Goal: Task Accomplishment & Management: Manage account settings

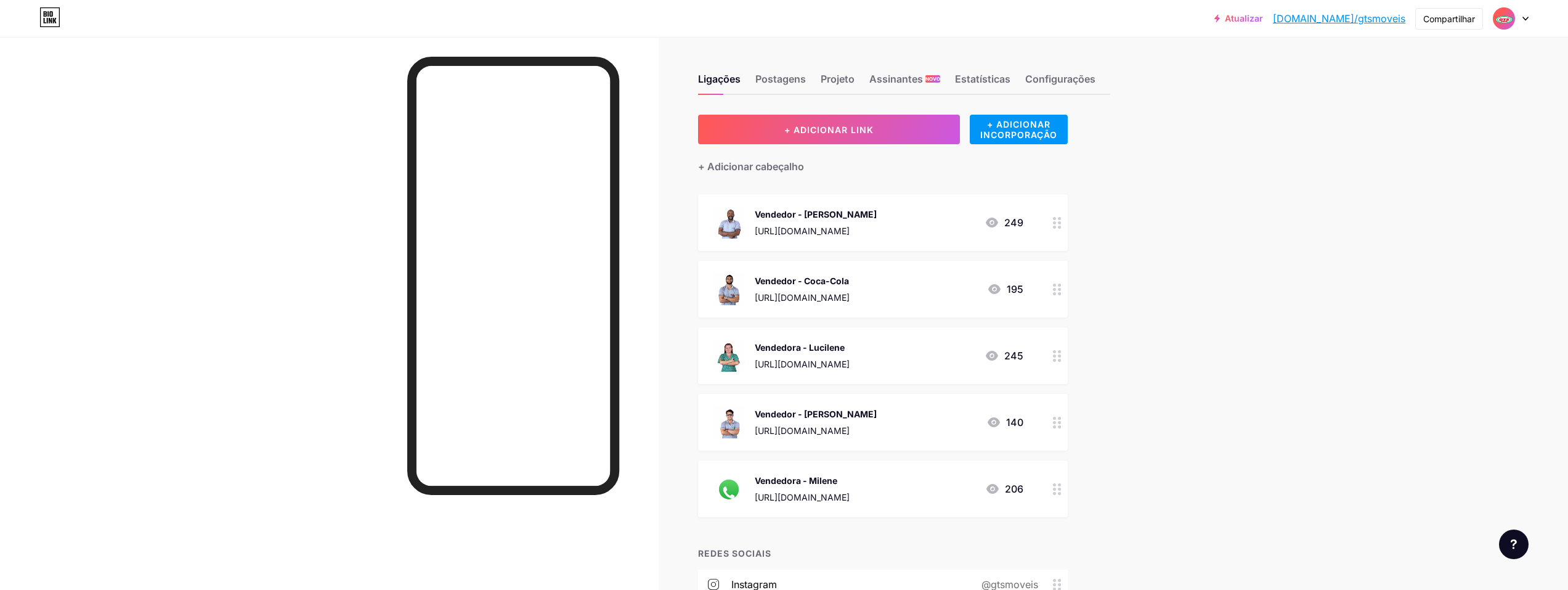
click at [779, 14] on div at bounding box center [1511, 18] width 35 height 22
click at [779, 140] on font "Configurações de Conta" at bounding box center [1439, 139] width 103 height 10
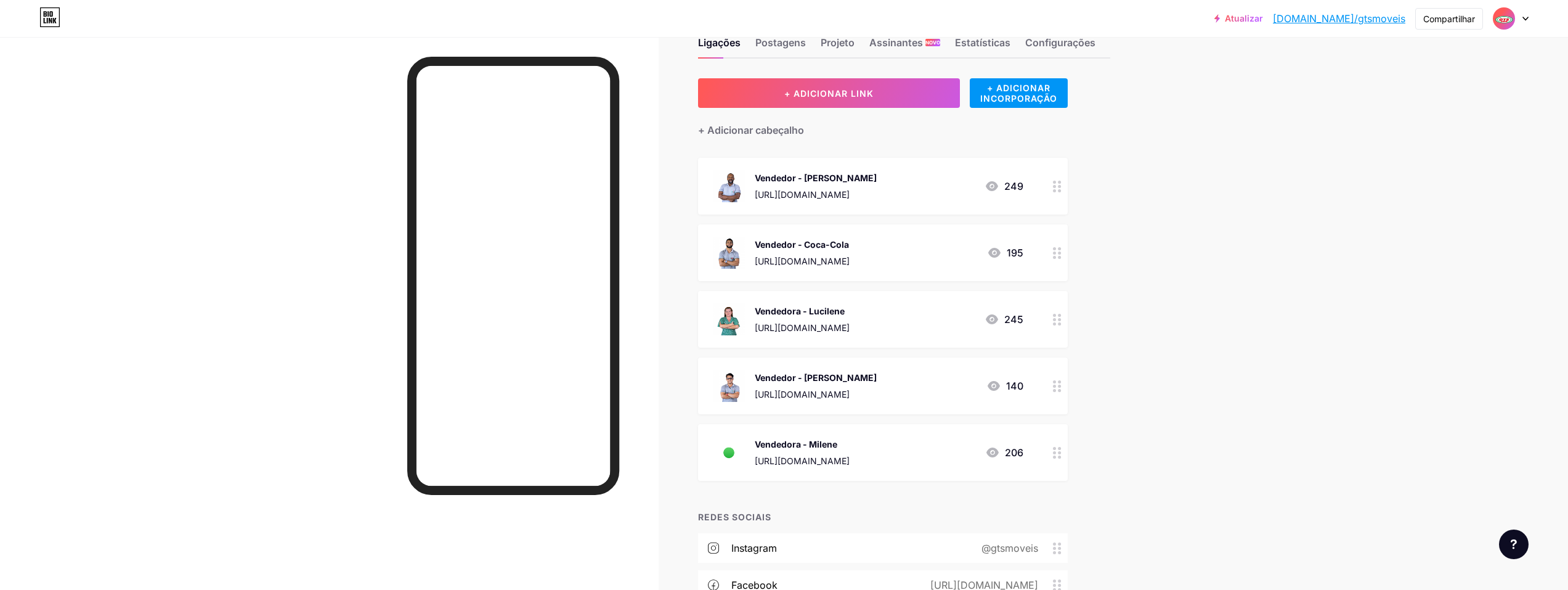
scroll to position [144, 0]
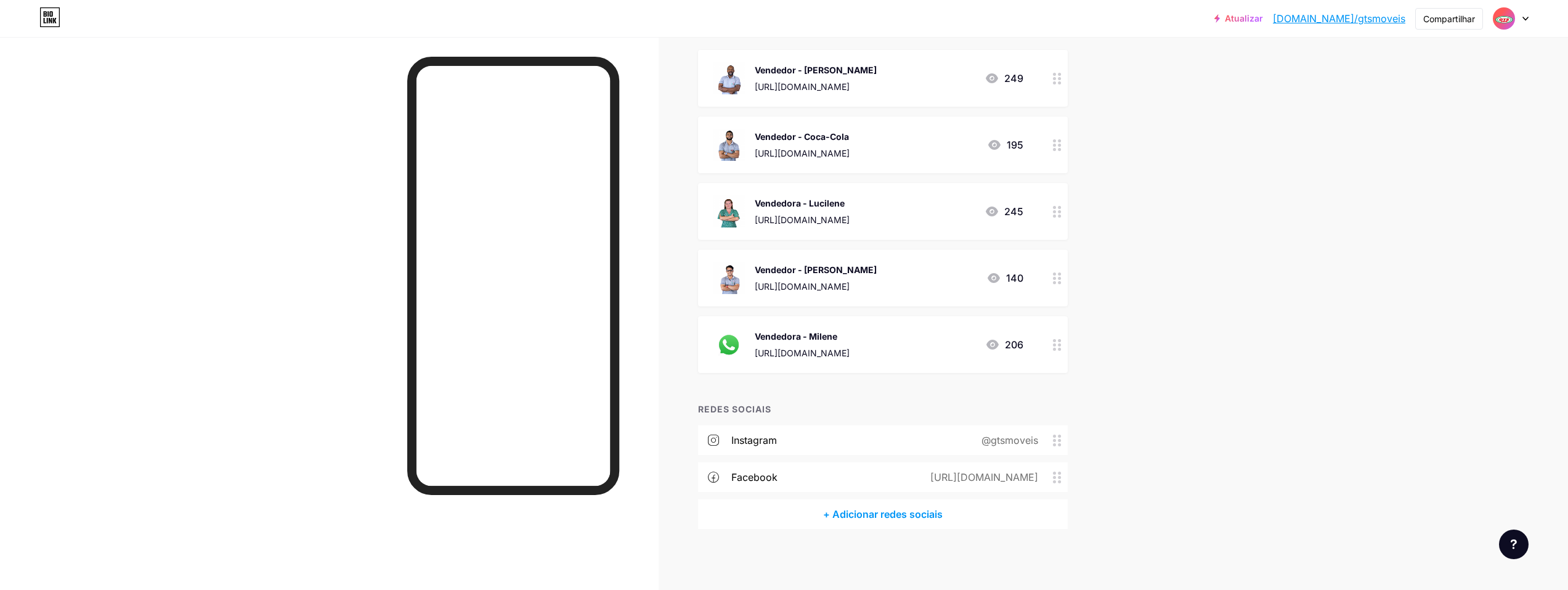
click at [779, 72] on icon at bounding box center [992, 78] width 15 height 15
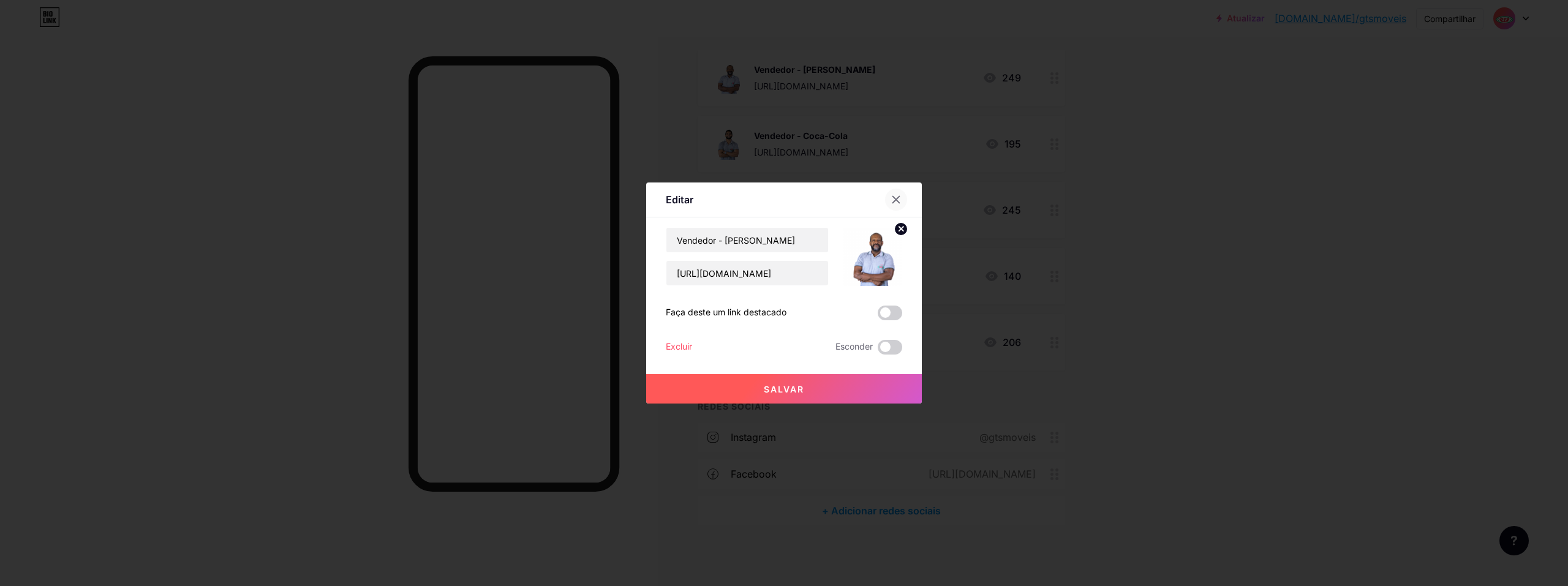
click at [775, 193] on div at bounding box center [896, 200] width 22 height 22
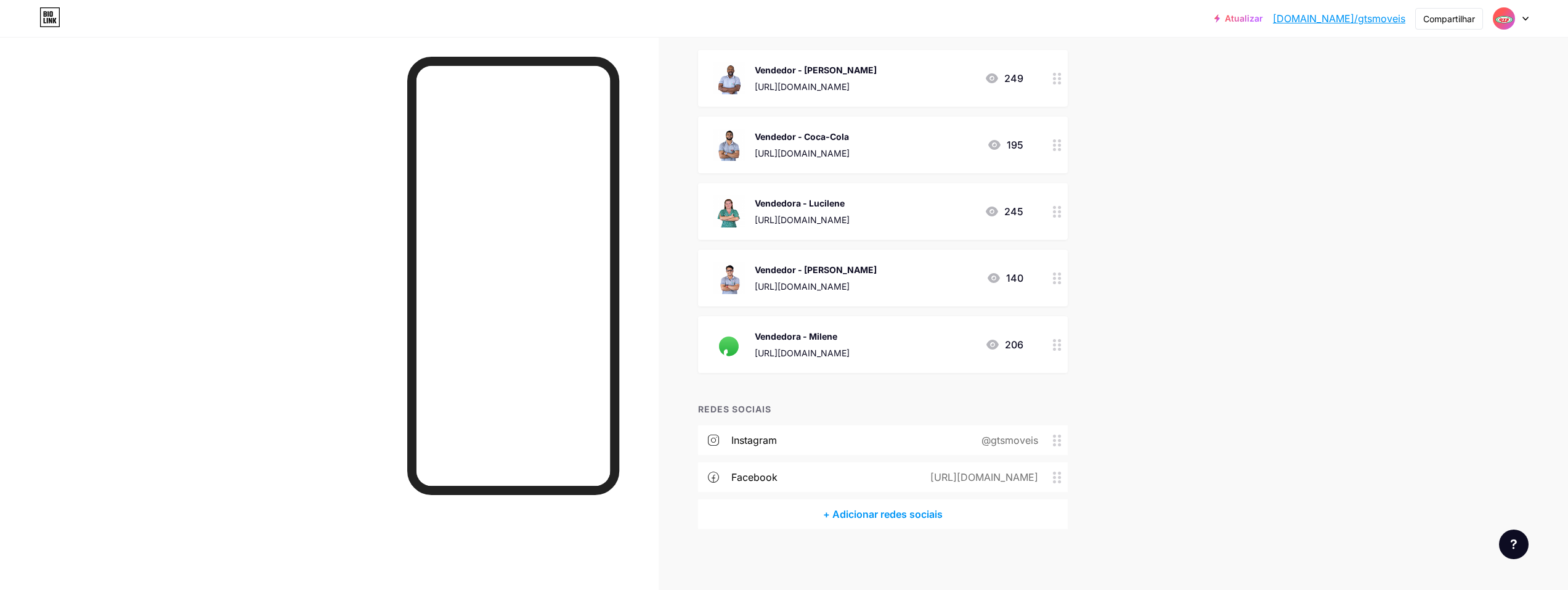
click at [779, 76] on icon at bounding box center [993, 78] width 13 height 10
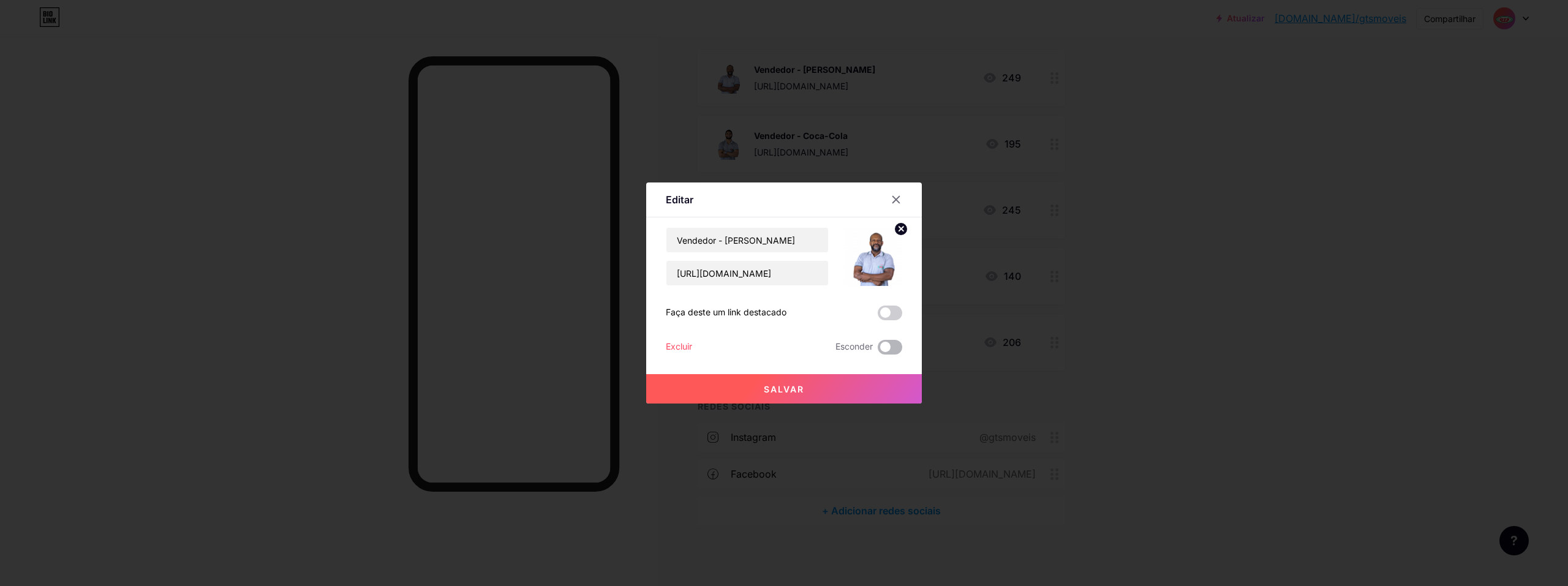
click at [775, 346] on span at bounding box center [890, 347] width 24 height 15
click at [775, 351] on input "checkbox" at bounding box center [878, 351] width 0 height 0
click at [775, 383] on button "Salvar" at bounding box center [784, 389] width 275 height 30
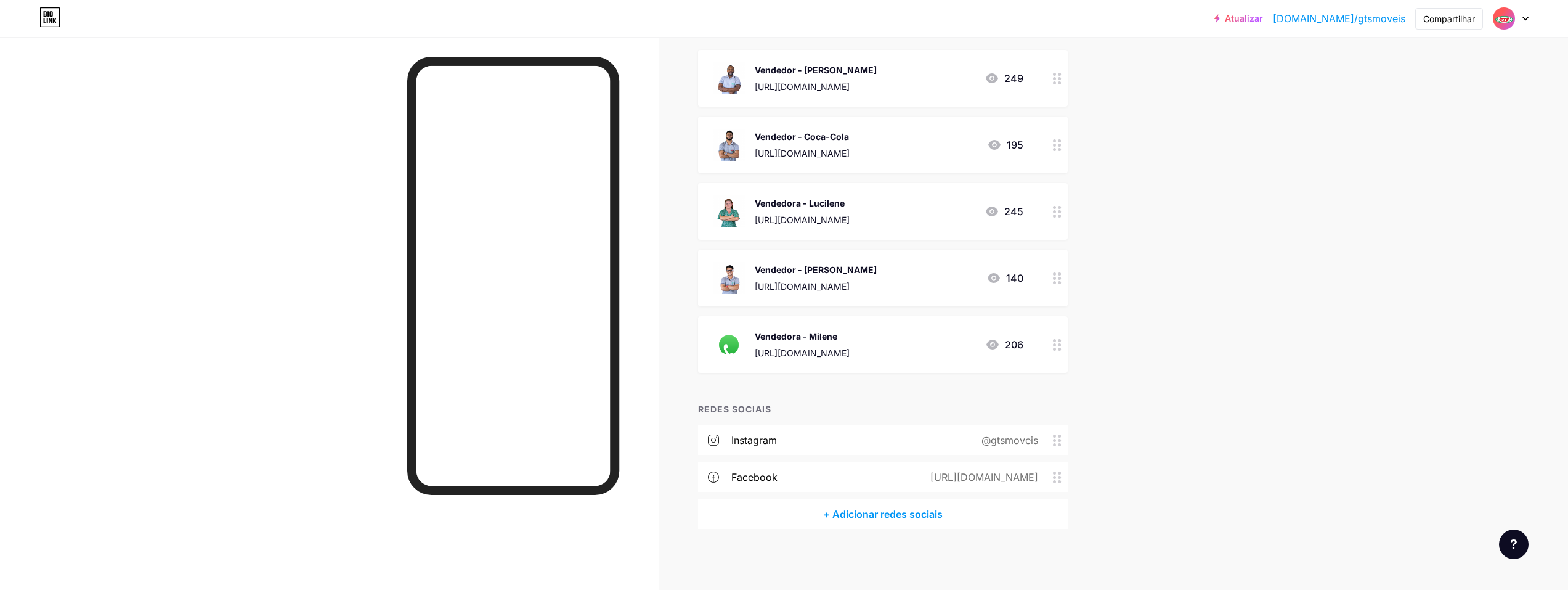
click at [779, 138] on icon at bounding box center [994, 145] width 15 height 15
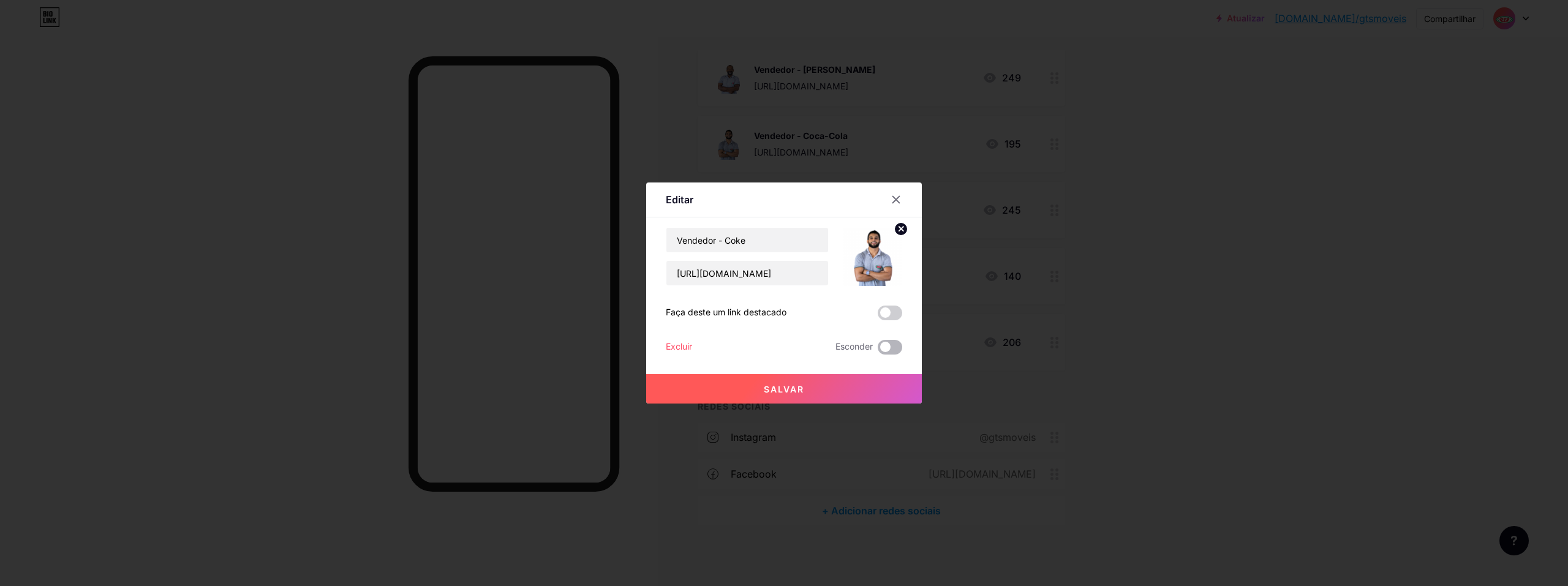
click at [775, 340] on label at bounding box center [890, 347] width 24 height 15
click at [775, 346] on span at bounding box center [890, 347] width 24 height 15
click at [775, 351] on input "checkbox" at bounding box center [878, 351] width 0 height 0
click at [775, 382] on button "Salvar" at bounding box center [784, 389] width 275 height 30
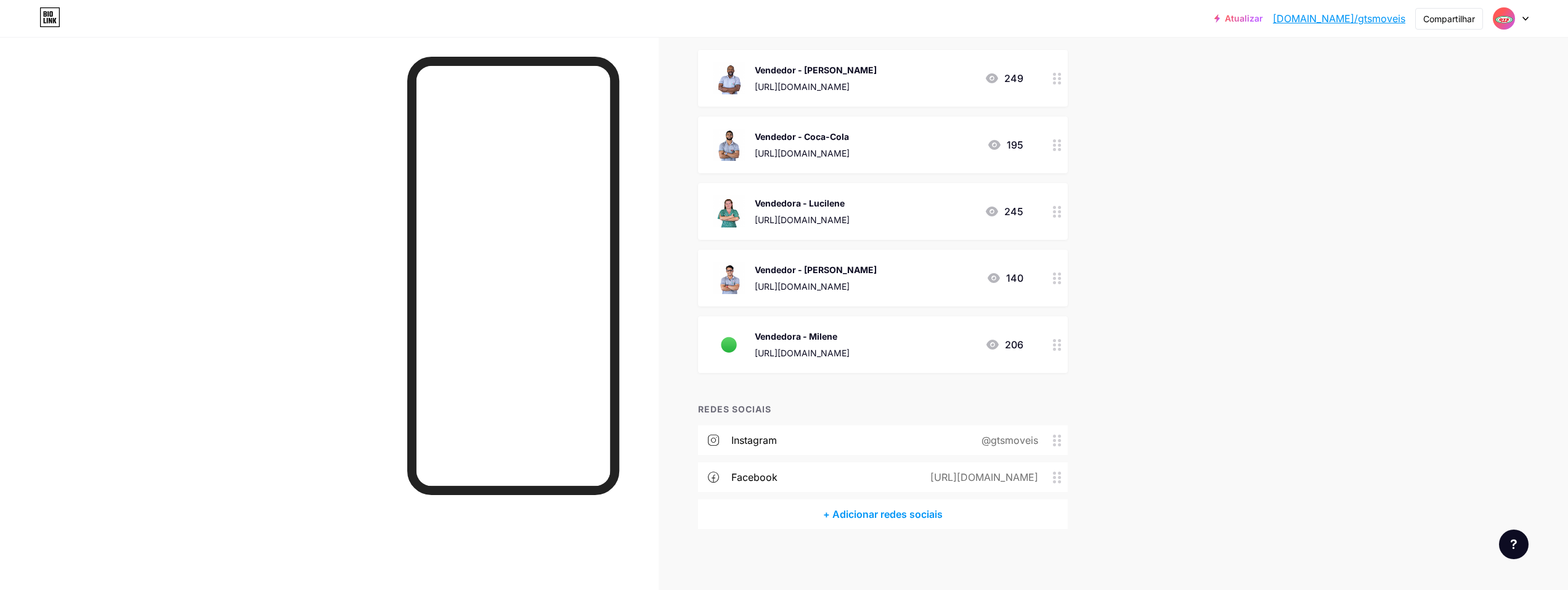
click at [779, 211] on font "245" at bounding box center [1014, 212] width 19 height 13
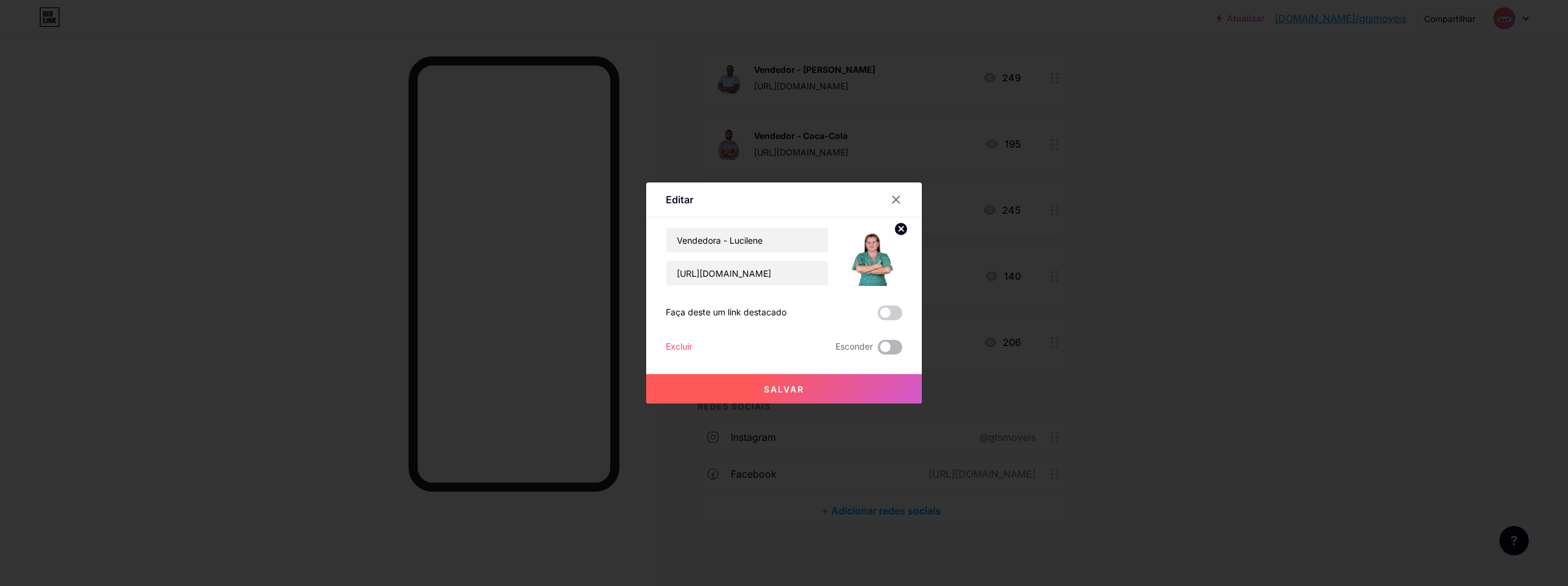
click at [775, 343] on span at bounding box center [890, 347] width 24 height 15
click at [775, 351] on input "checkbox" at bounding box center [878, 351] width 0 height 0
click at [775, 388] on button "Salvar" at bounding box center [784, 389] width 275 height 30
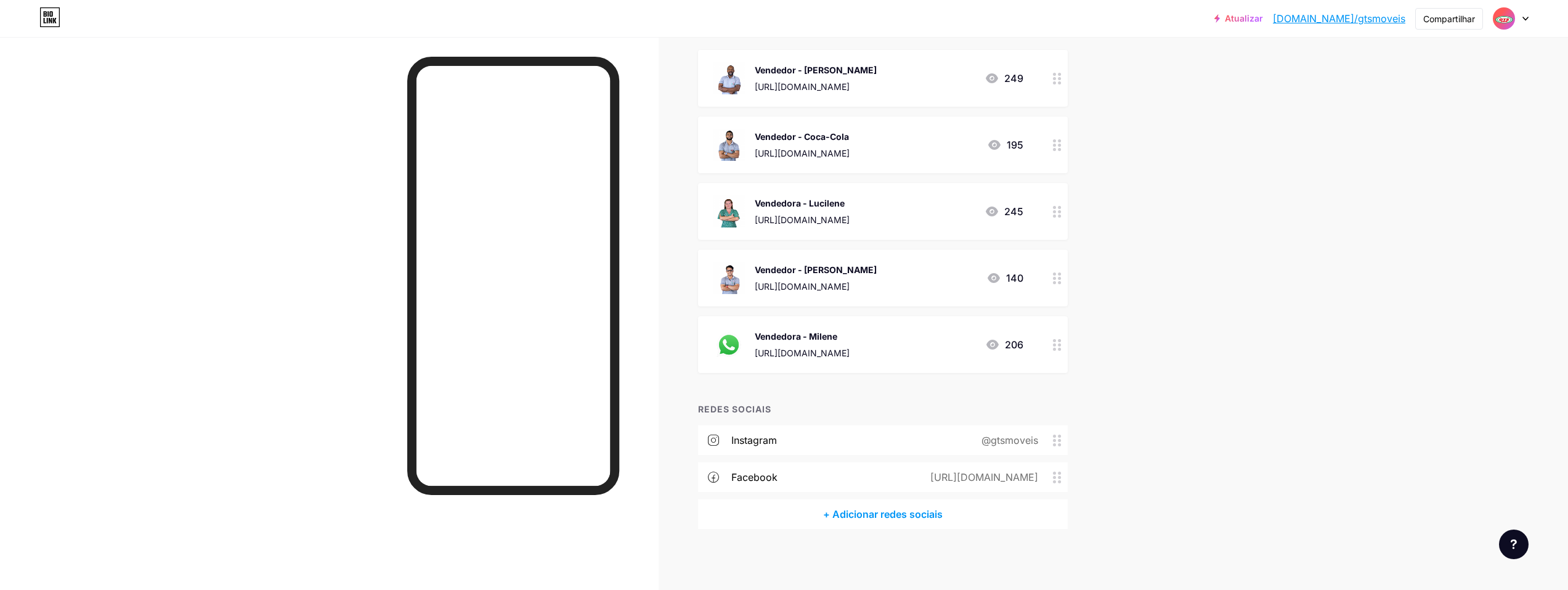
click at [779, 269] on div "Vendedor - [PERSON_NAME] [URL][DOMAIN_NAME] 140" at bounding box center [868, 278] width 311 height 32
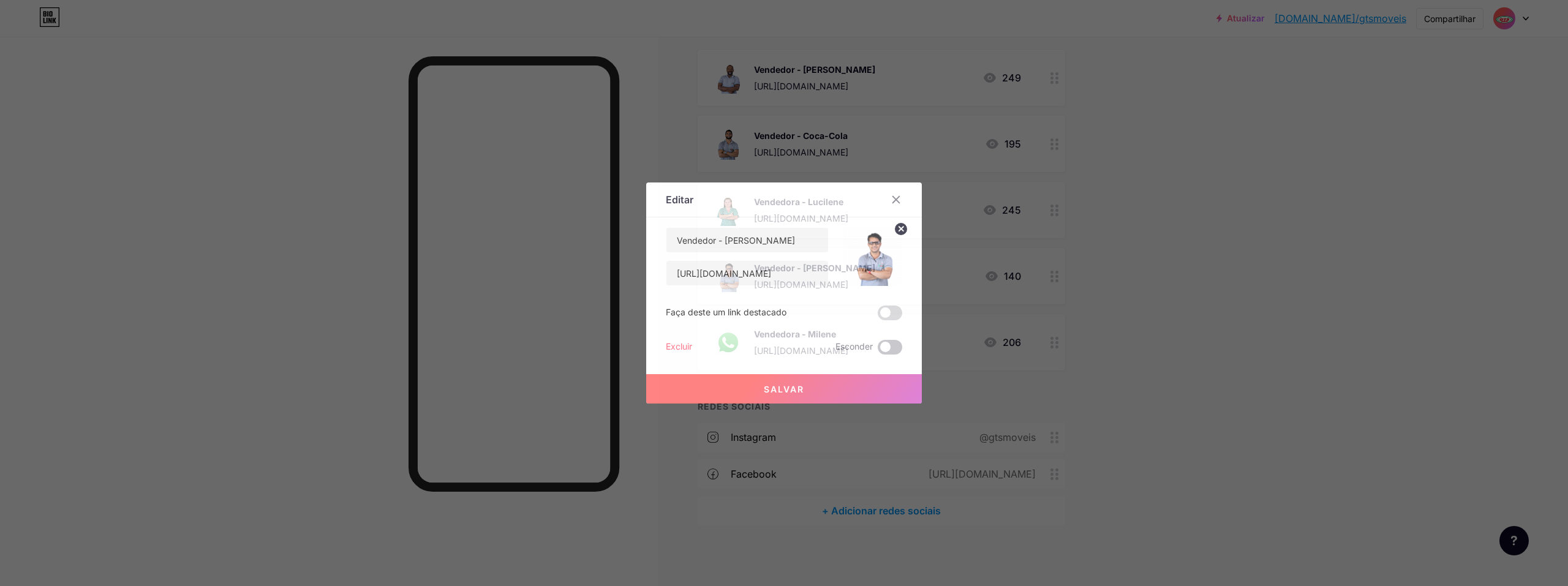
click at [775, 349] on span at bounding box center [890, 347] width 24 height 15
click at [775, 351] on input "checkbox" at bounding box center [878, 351] width 0 height 0
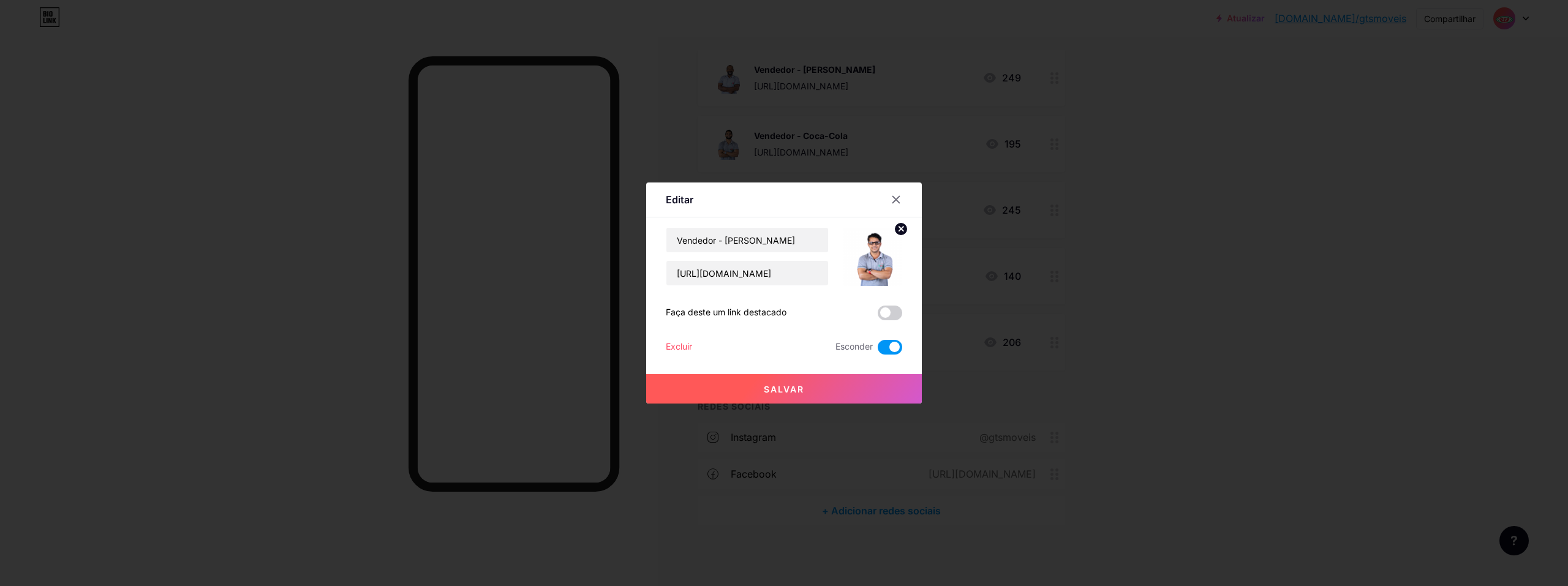
click at [775, 391] on button "Salvar" at bounding box center [784, 389] width 275 height 30
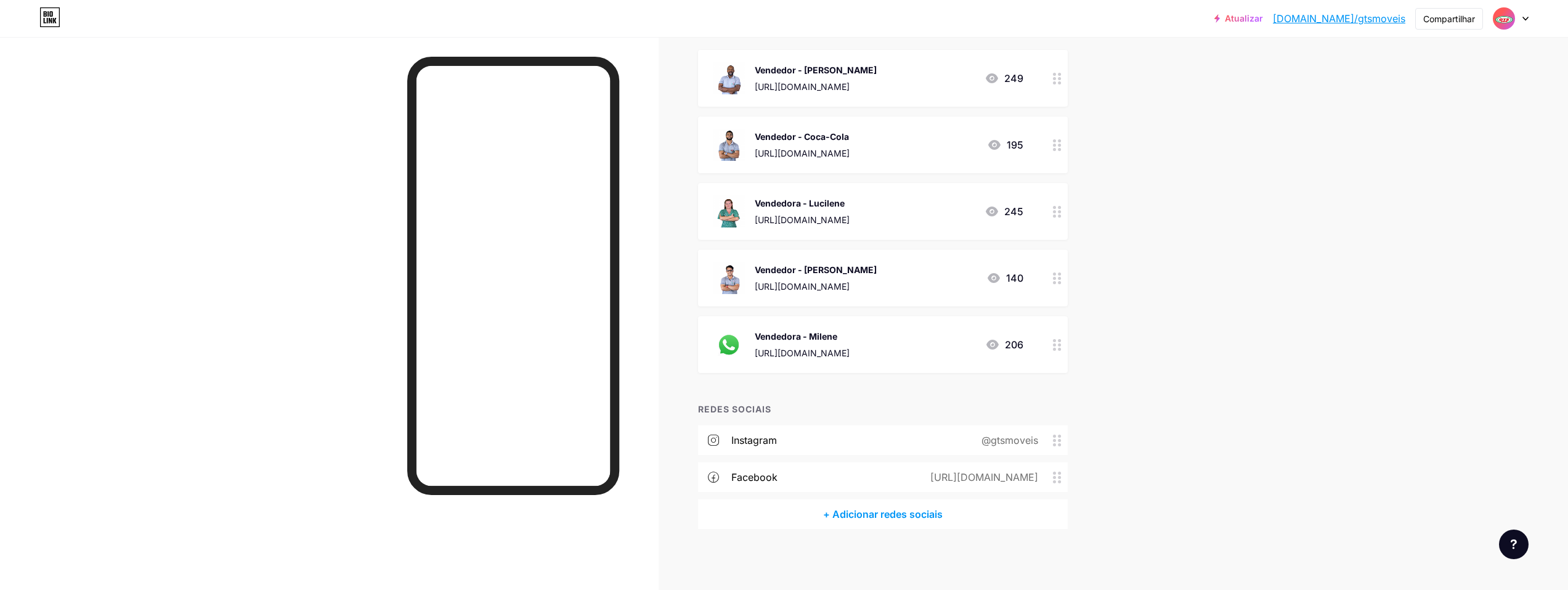
click at [779, 336] on div "Vendedora - Milene [URL][DOMAIN_NAME] 206" at bounding box center [868, 344] width 311 height 32
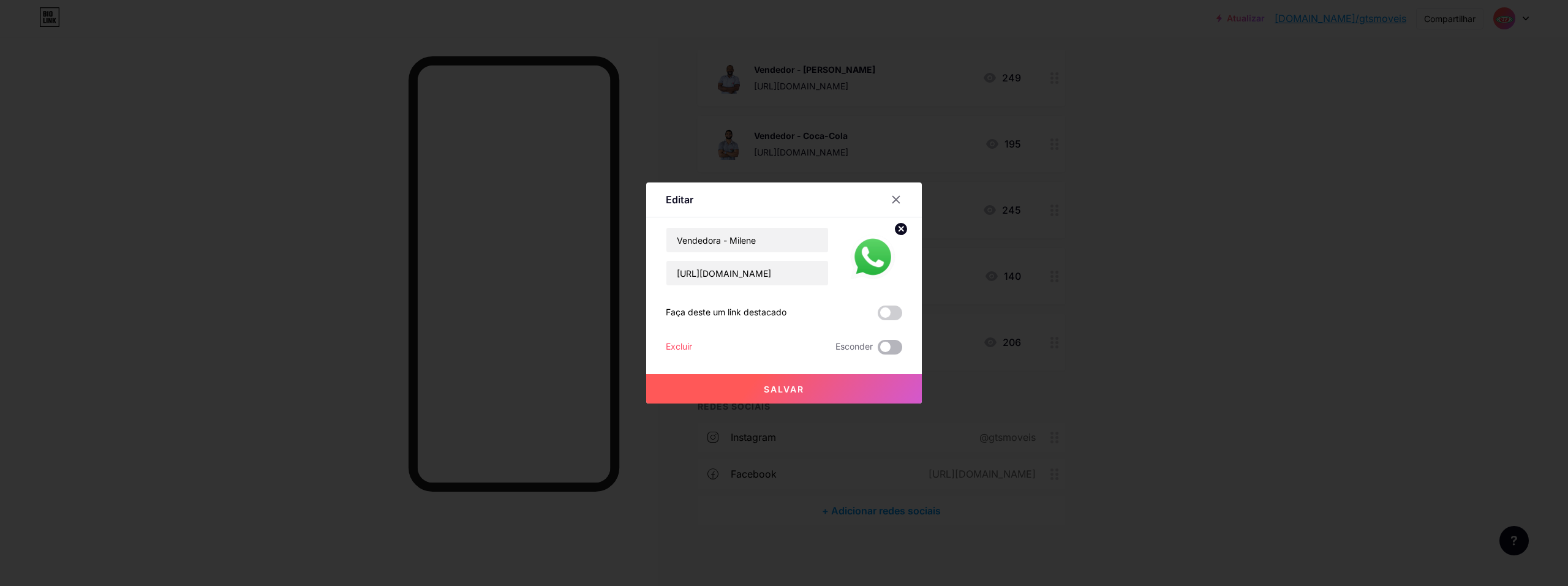
click at [775, 348] on span at bounding box center [890, 347] width 24 height 15
click at [775, 351] on input "checkbox" at bounding box center [878, 351] width 0 height 0
click at [775, 388] on button "Salvar" at bounding box center [784, 389] width 275 height 30
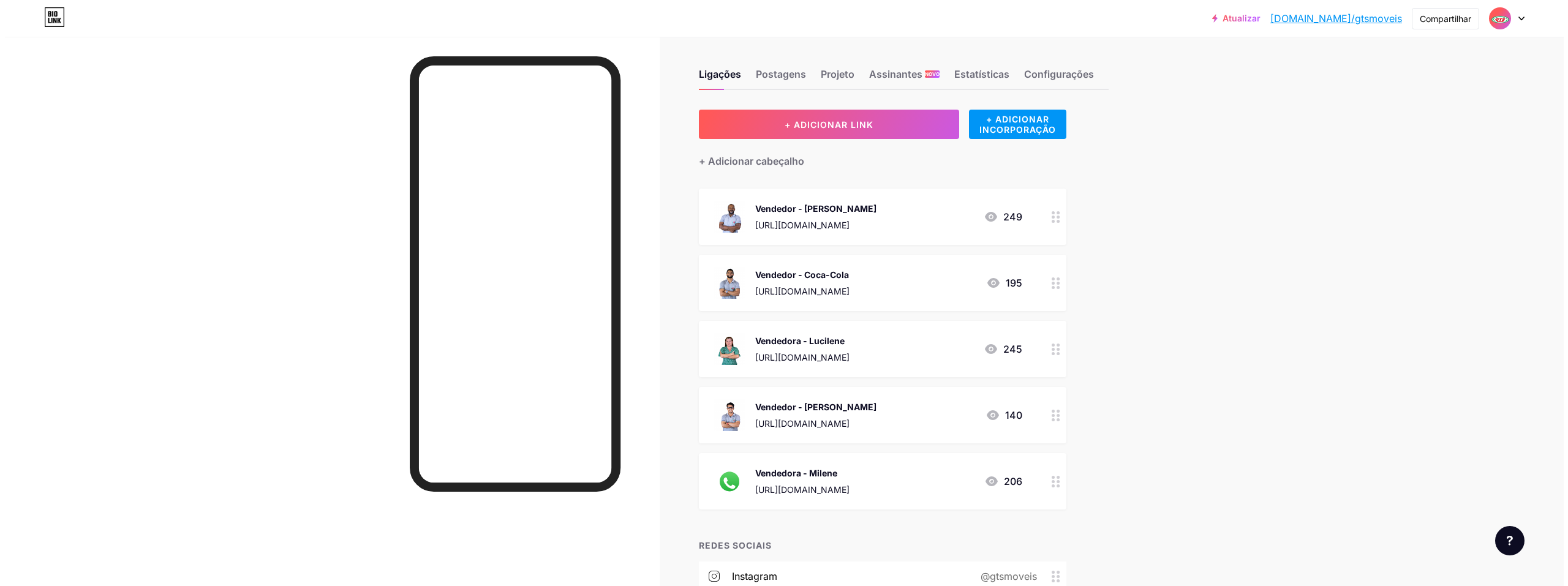
scroll to position [0, 0]
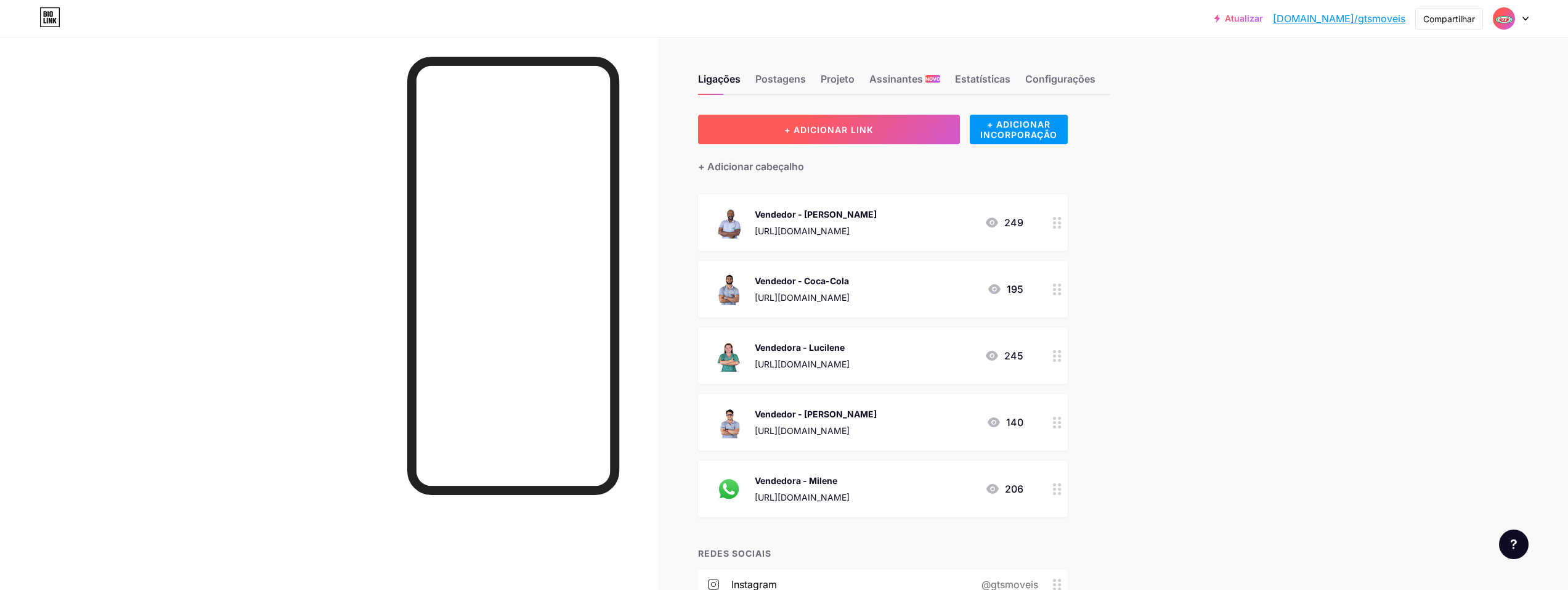
click at [772, 132] on button "+ ADICIONAR LINK" at bounding box center [829, 130] width 262 height 30
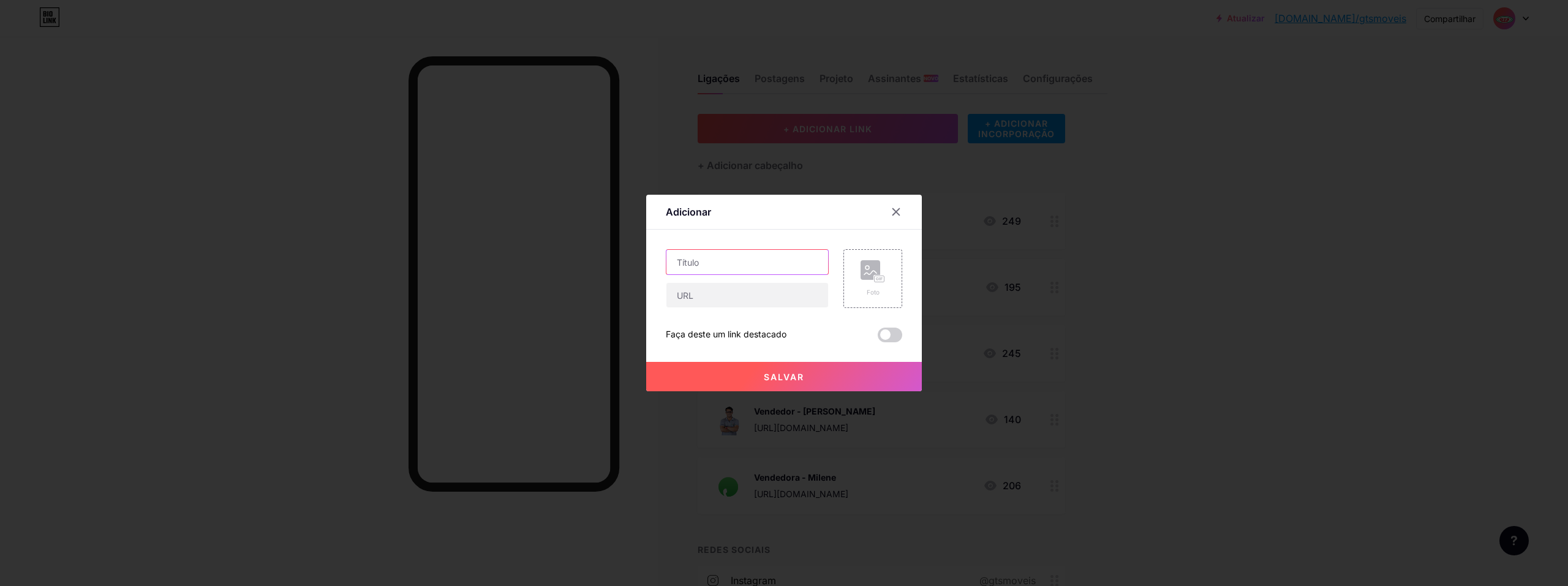
click at [692, 264] on input "text" at bounding box center [747, 261] width 162 height 24
click at [687, 300] on input "text" at bounding box center [747, 295] width 162 height 24
paste input "[URL][DOMAIN_NAME]"
type input "[URL][DOMAIN_NAME]"
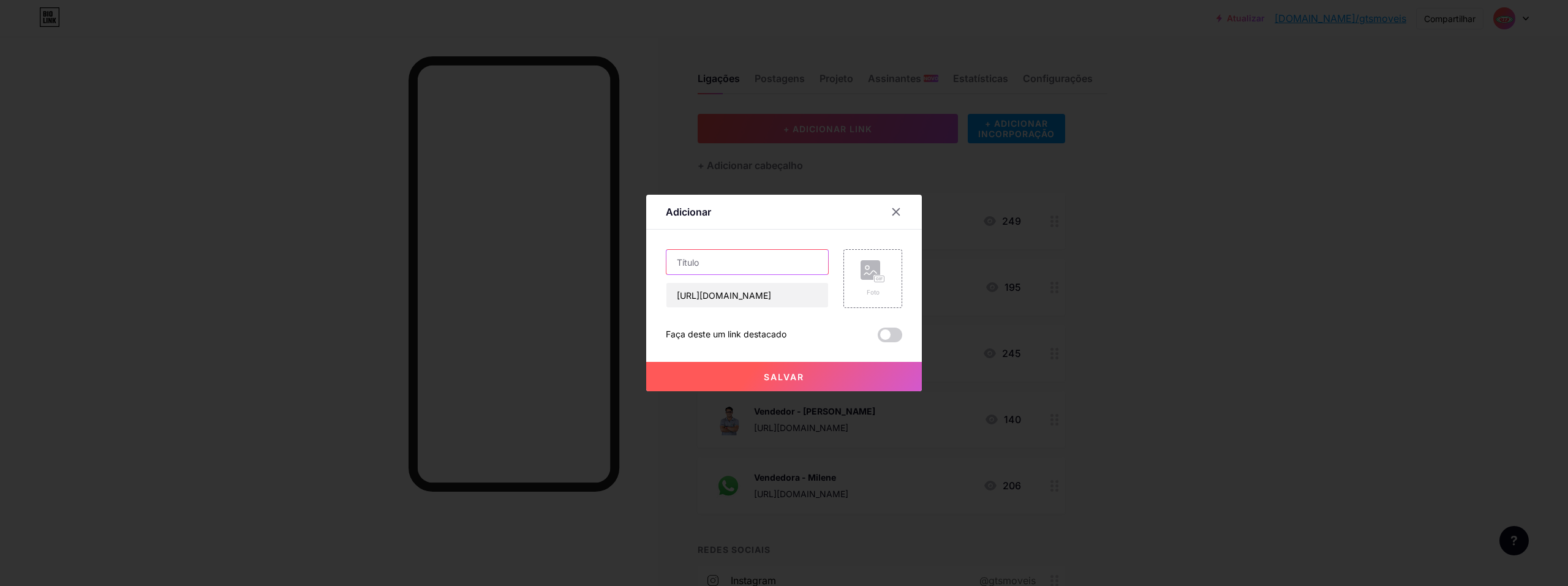
click at [704, 263] on input "text" at bounding box center [747, 261] width 162 height 24
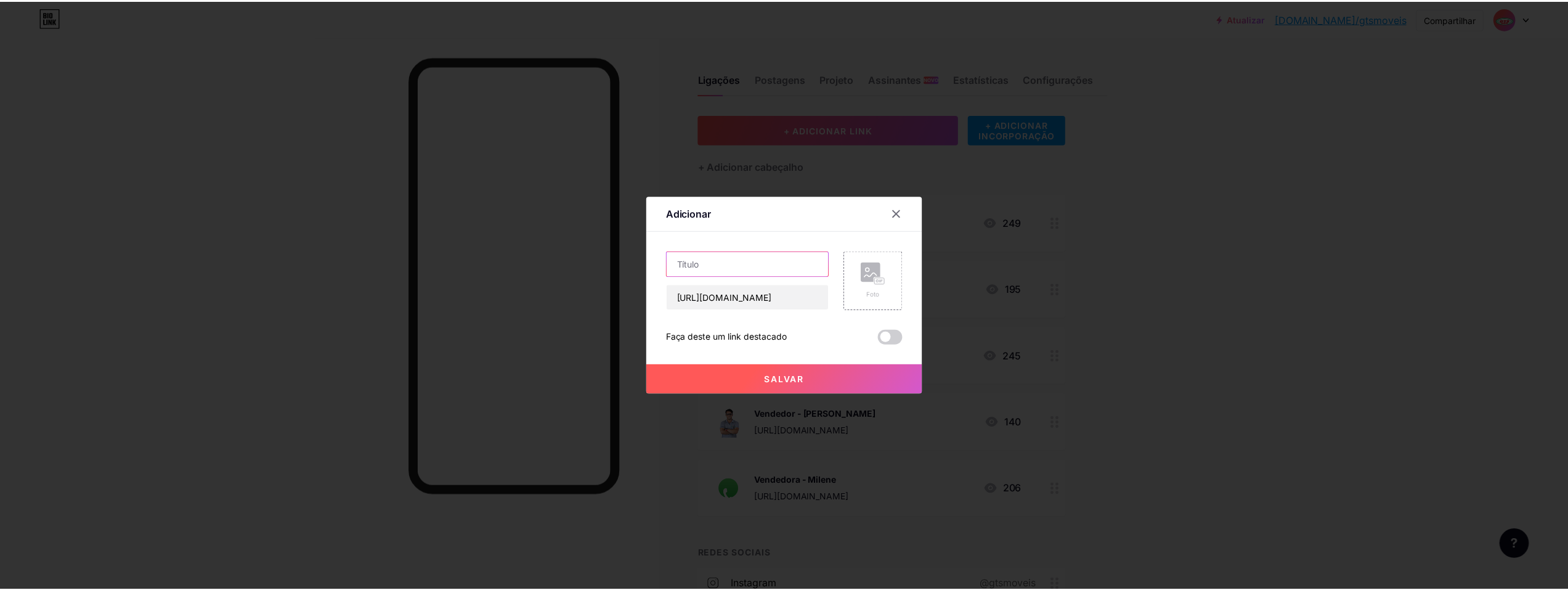
scroll to position [0, 0]
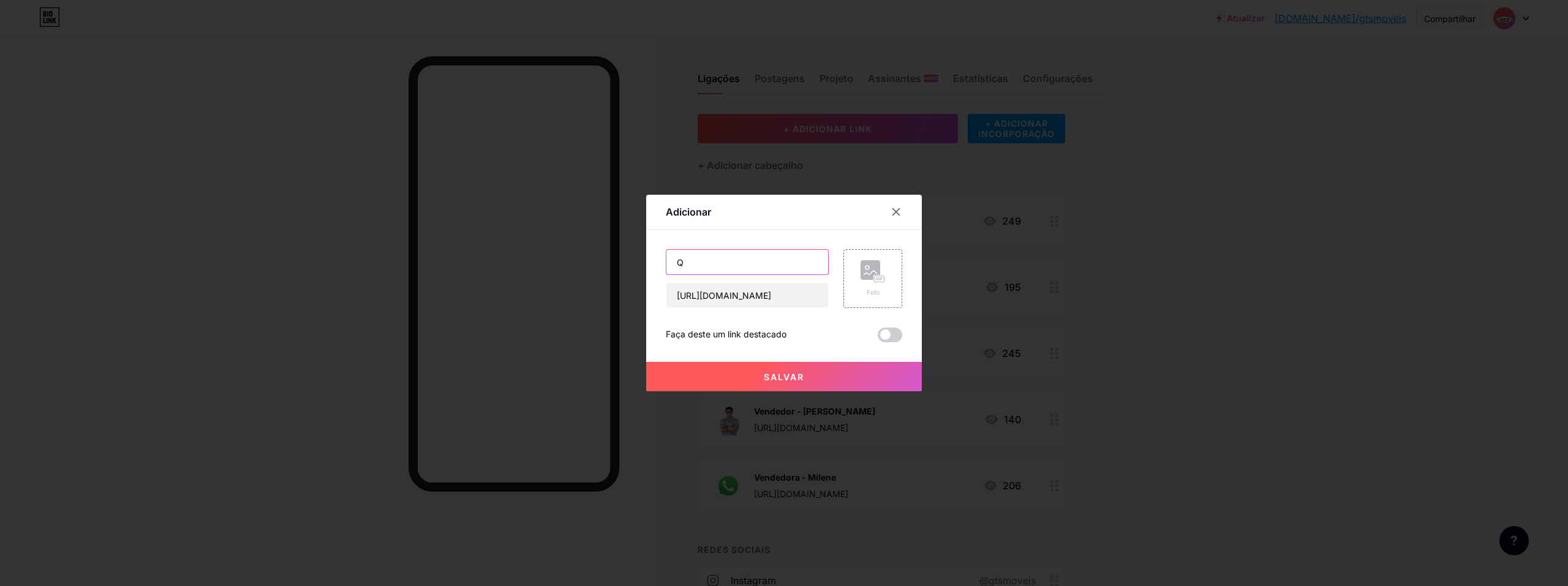
drag, startPoint x: 685, startPoint y: 264, endPoint x: 671, endPoint y: 257, distance: 15.7
click at [674, 261] on input "Q" at bounding box center [747, 261] width 162 height 24
type input "WhatsApp"
click at [775, 383] on button "Salvar" at bounding box center [784, 377] width 275 height 30
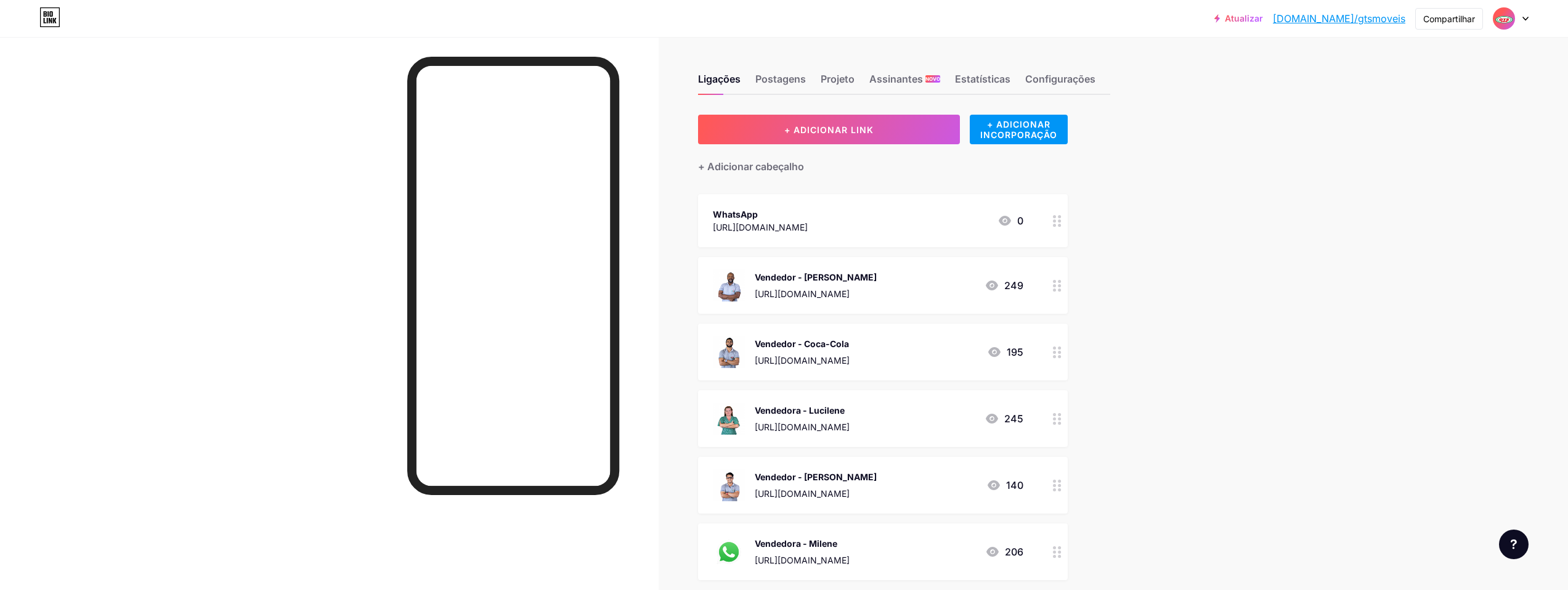
click at [778, 220] on div "WhatsApp" at bounding box center [760, 214] width 95 height 13
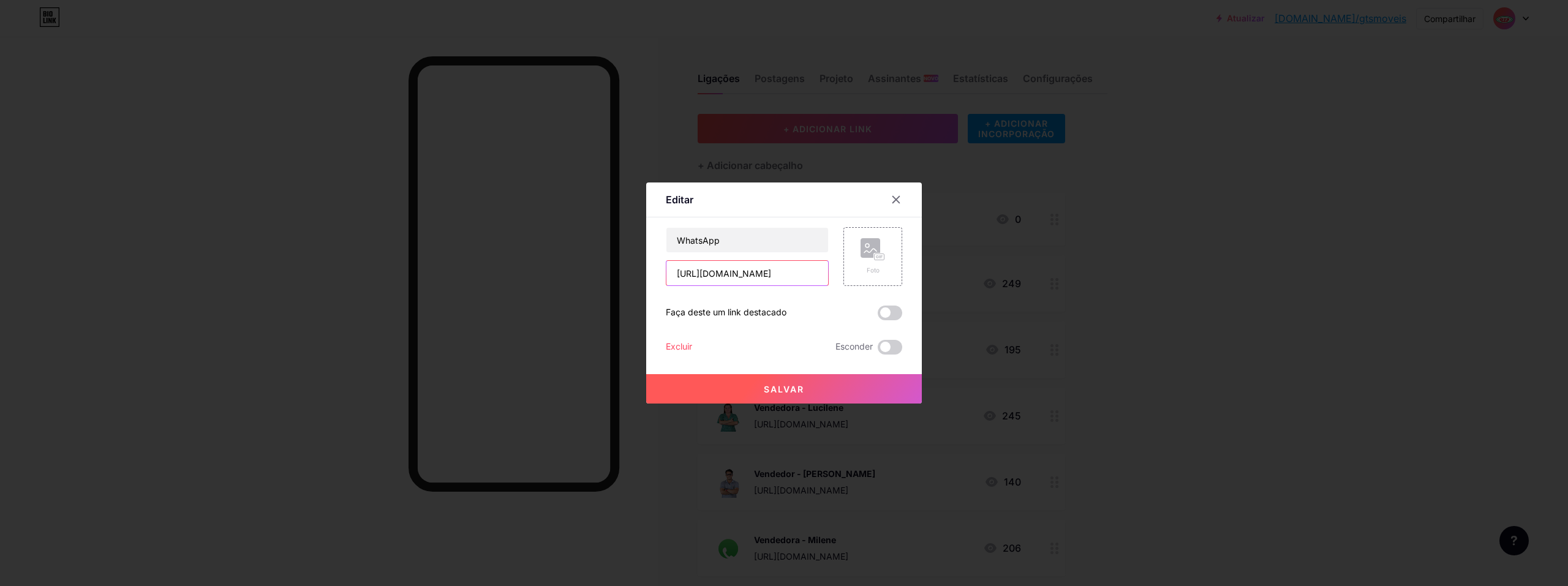
click at [725, 267] on input "[URL][DOMAIN_NAME]" at bounding box center [747, 273] width 162 height 24
click at [775, 199] on icon at bounding box center [896, 200] width 10 height 10
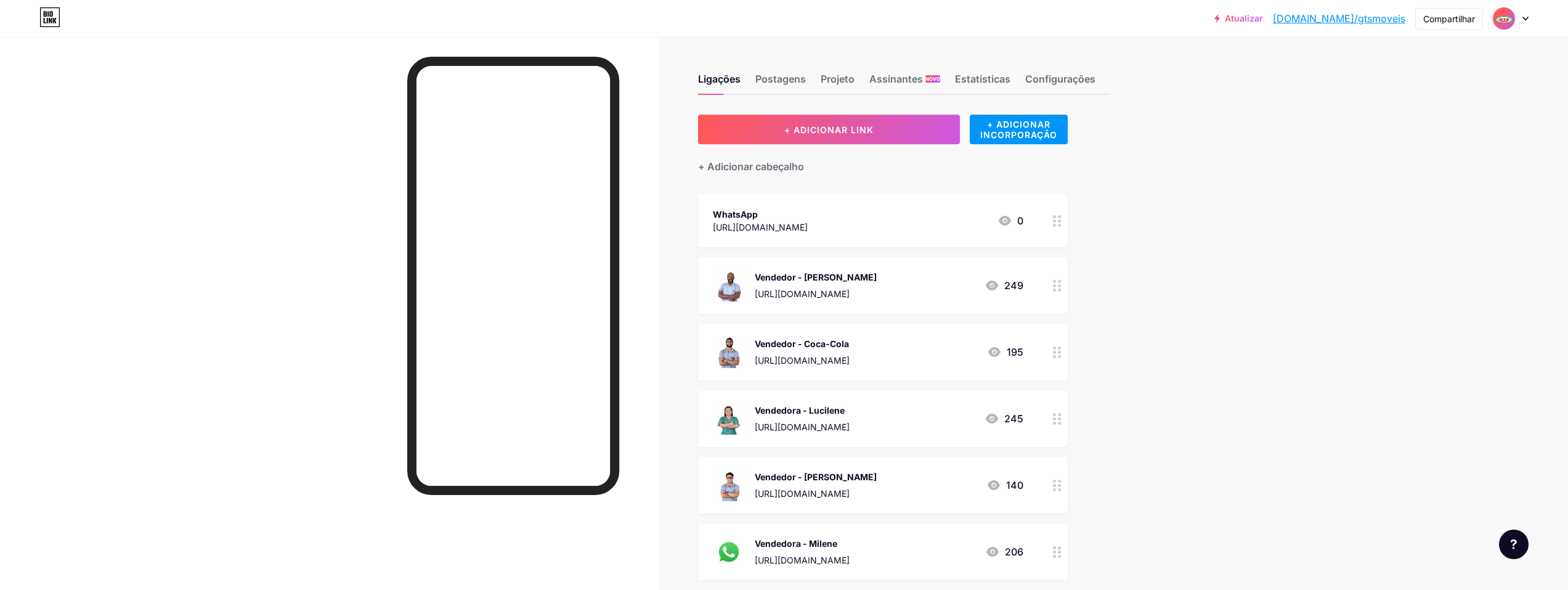
click at [779, 223] on div "0" at bounding box center [1010, 221] width 26 height 15
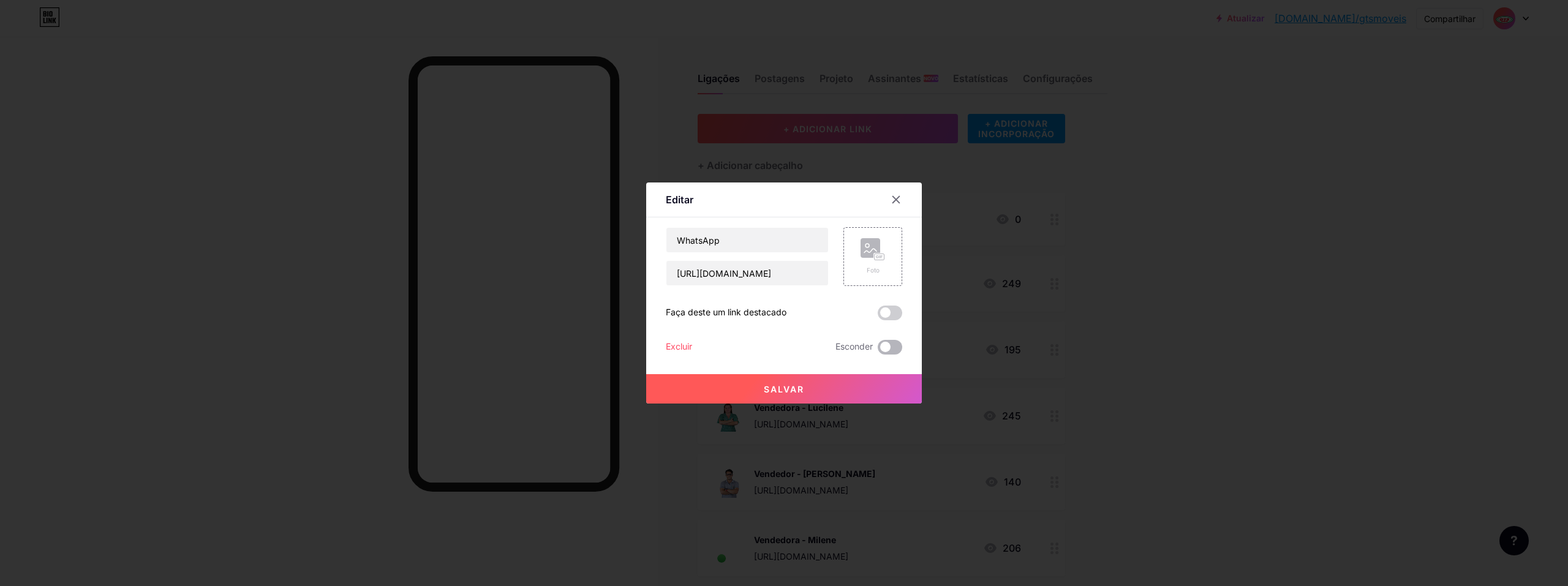
click at [775, 348] on span at bounding box center [890, 347] width 24 height 15
click at [775, 351] on input "checkbox" at bounding box center [878, 351] width 0 height 0
click at [775, 386] on button "Salvar" at bounding box center [784, 389] width 275 height 30
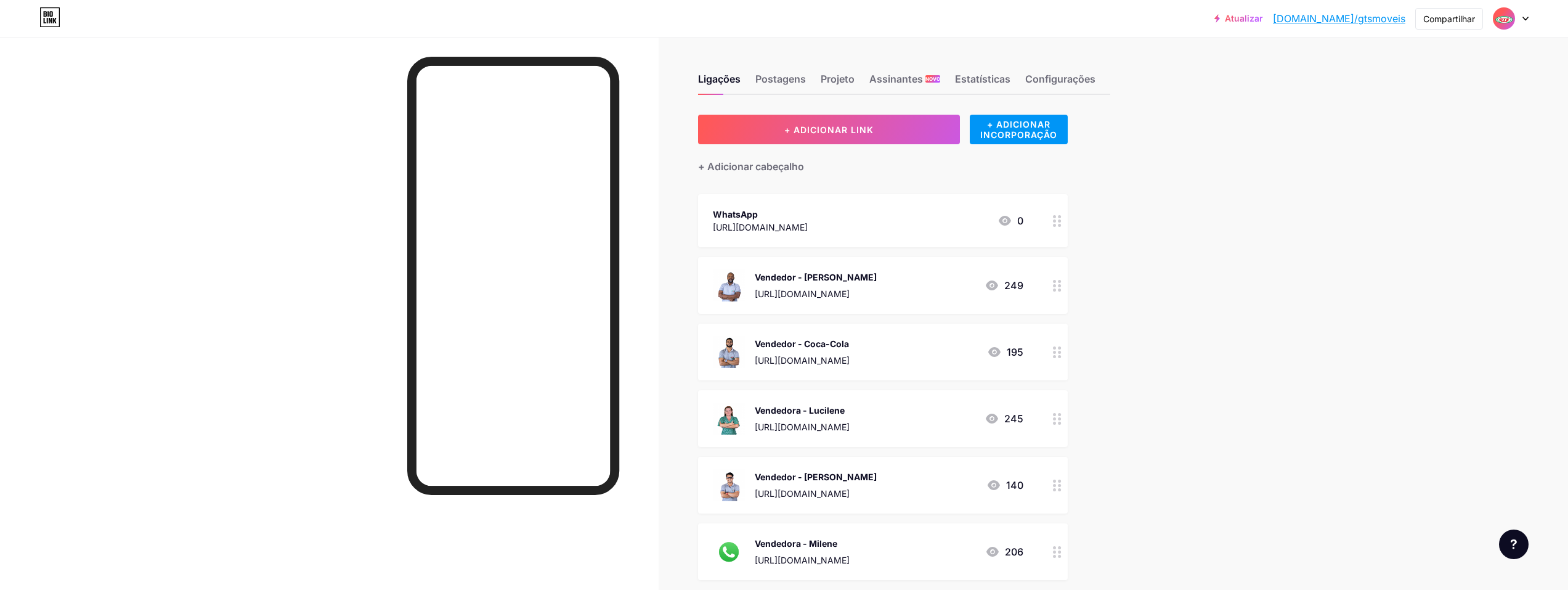
click at [779, 284] on circle at bounding box center [1060, 286] width 3 height 3
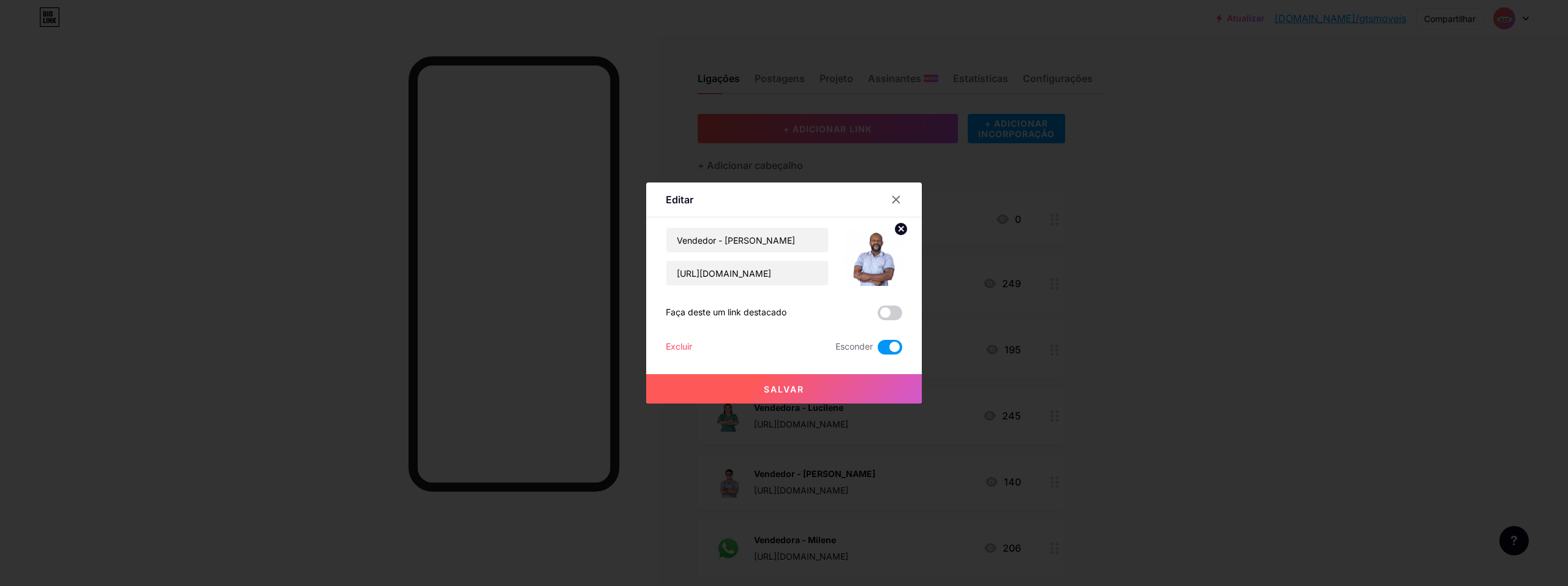
click at [775, 344] on span at bounding box center [890, 347] width 24 height 15
click at [775, 351] on input "checkbox" at bounding box center [878, 351] width 0 height 0
click at [726, 275] on input "[URL][DOMAIN_NAME]" at bounding box center [747, 273] width 162 height 24
click at [775, 348] on span at bounding box center [890, 347] width 24 height 15
click at [775, 351] on input "checkbox" at bounding box center [878, 351] width 0 height 0
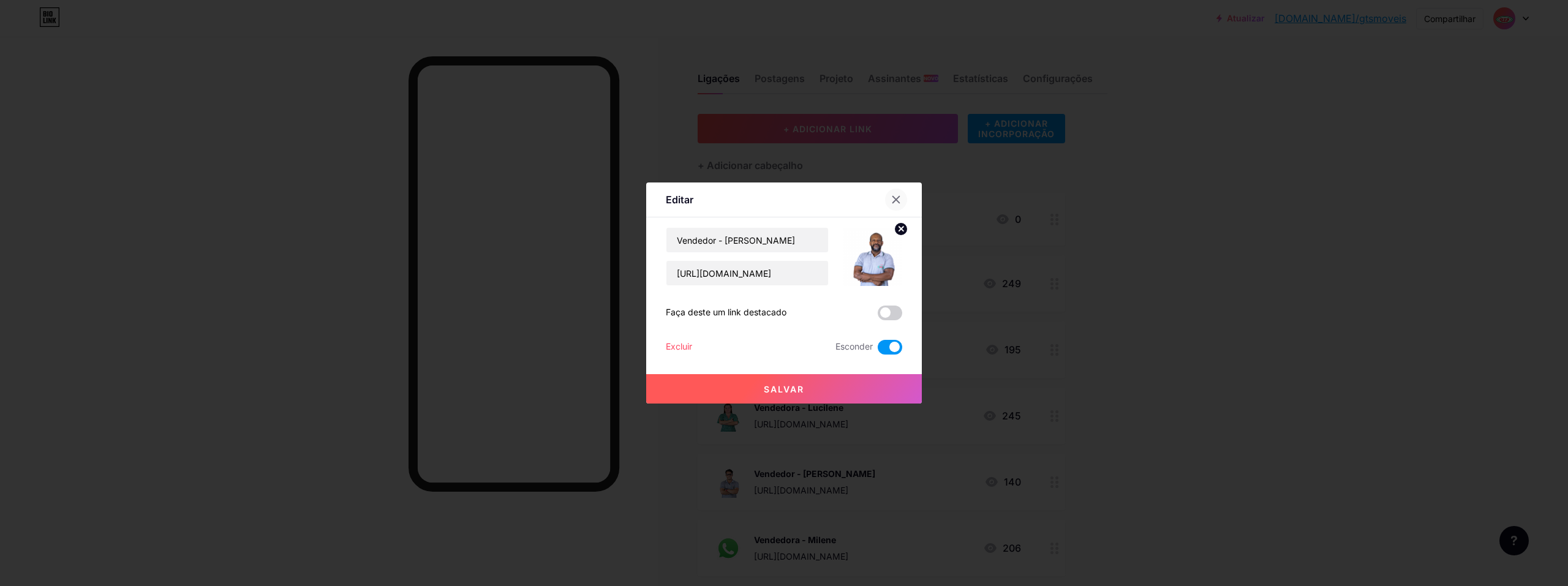
click at [775, 203] on icon at bounding box center [896, 200] width 10 height 10
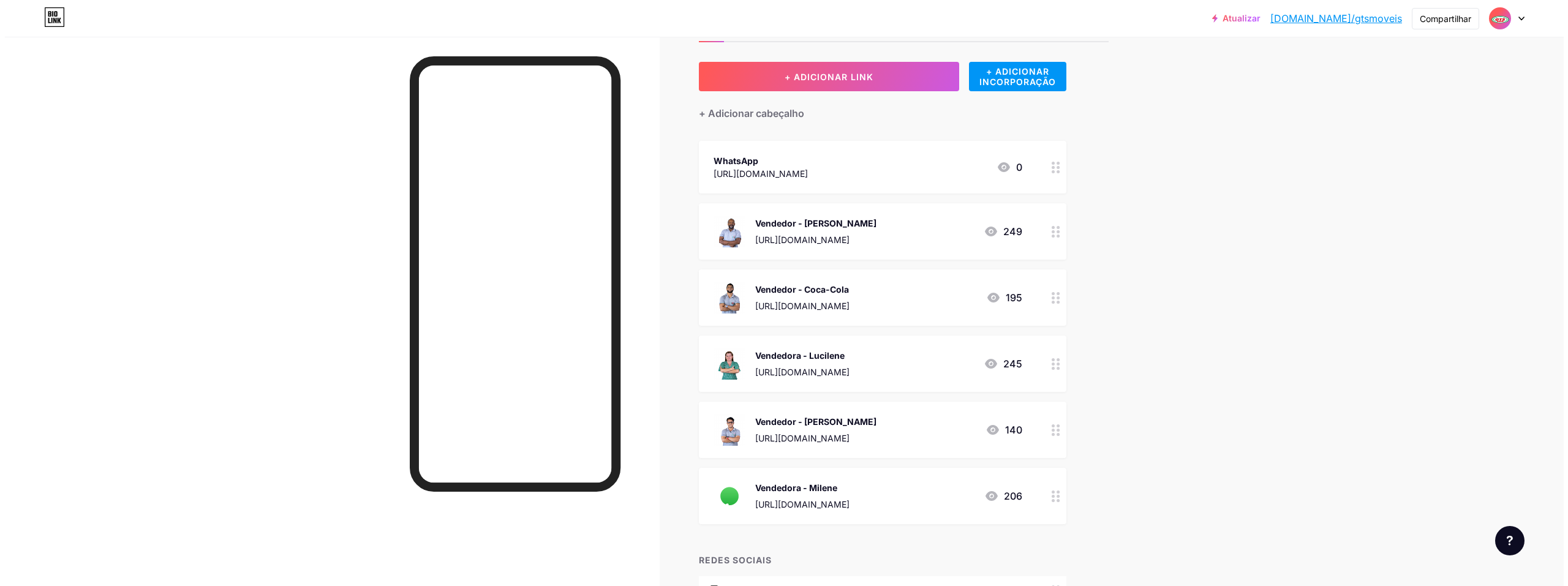
scroll to position [123, 0]
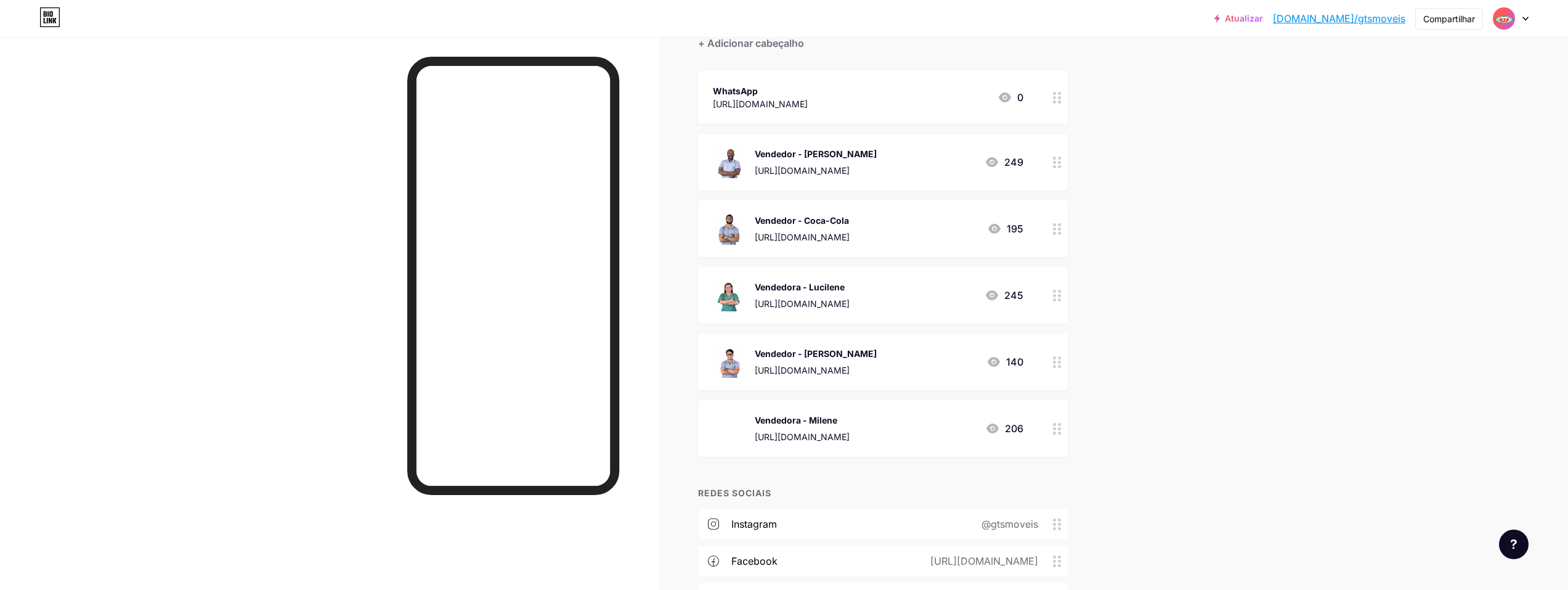
click at [779, 428] on circle at bounding box center [1060, 429] width 3 height 3
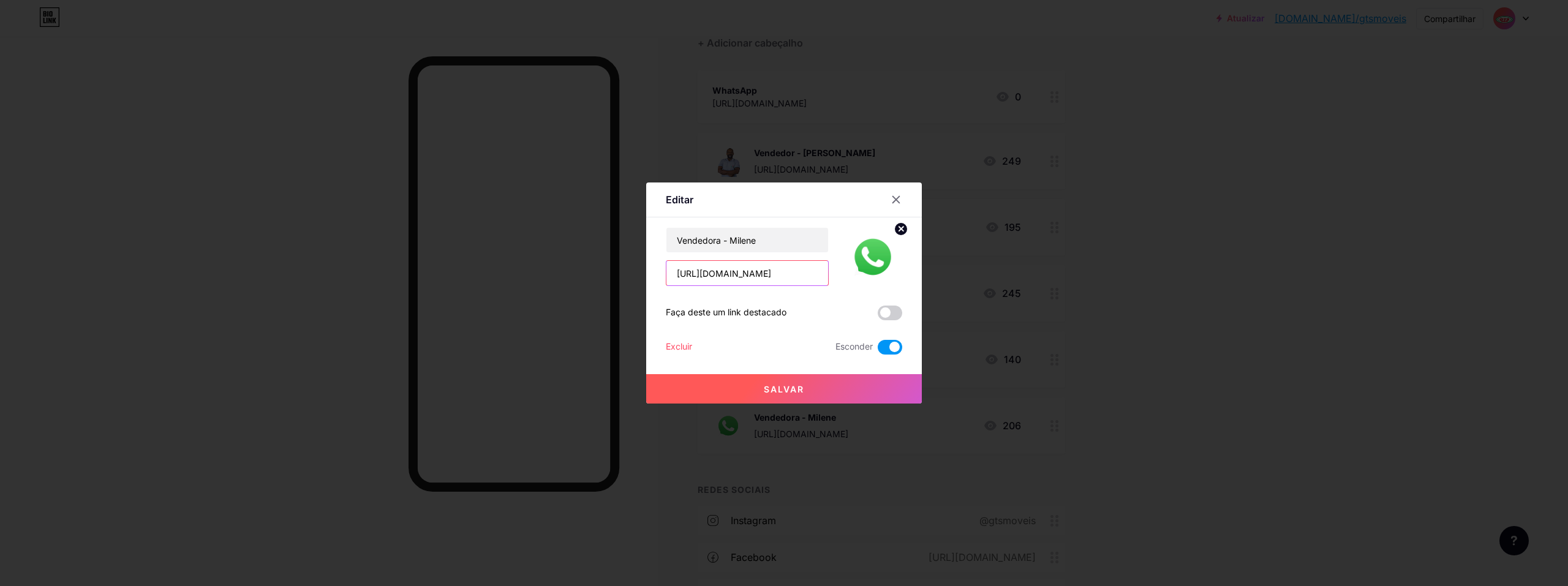
click at [769, 272] on input "[URL][DOMAIN_NAME]" at bounding box center [747, 273] width 162 height 24
paste input "9909039?text=Ol%C3%A1%2C%20vim%20atrav%C3%A9s%20do%20instagram!%20"
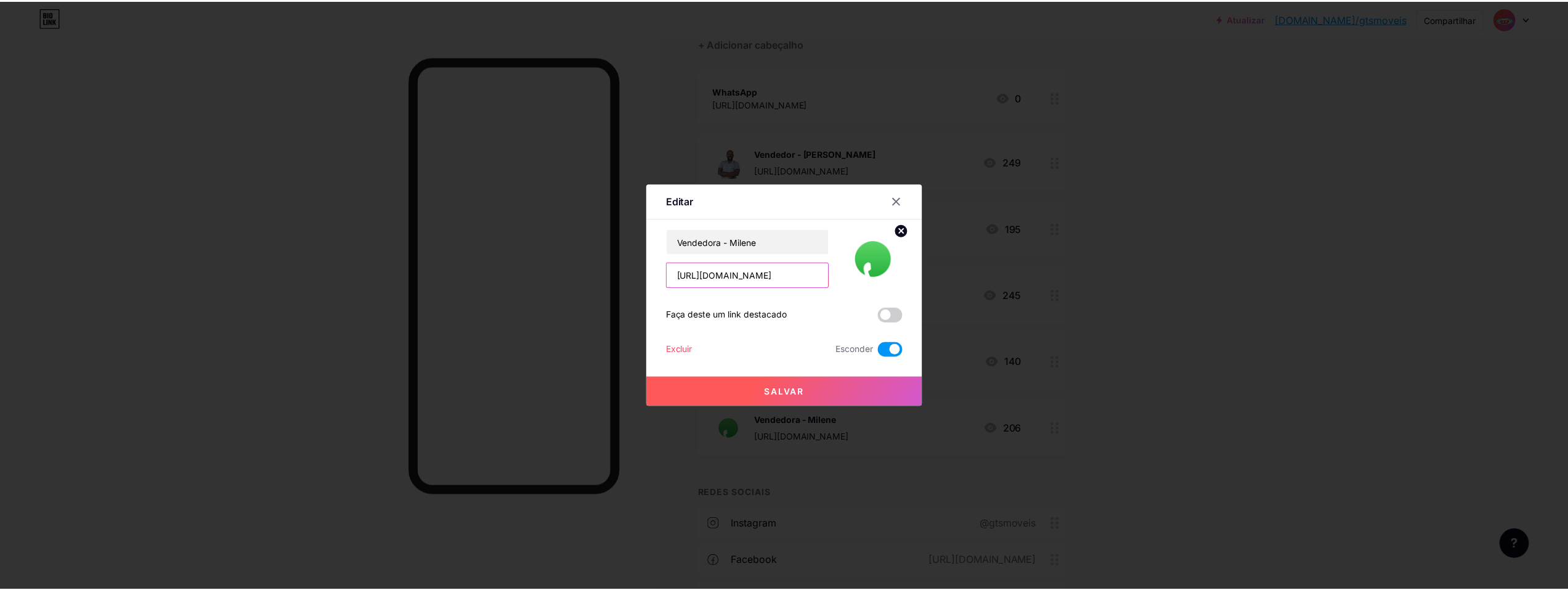
scroll to position [0, 0]
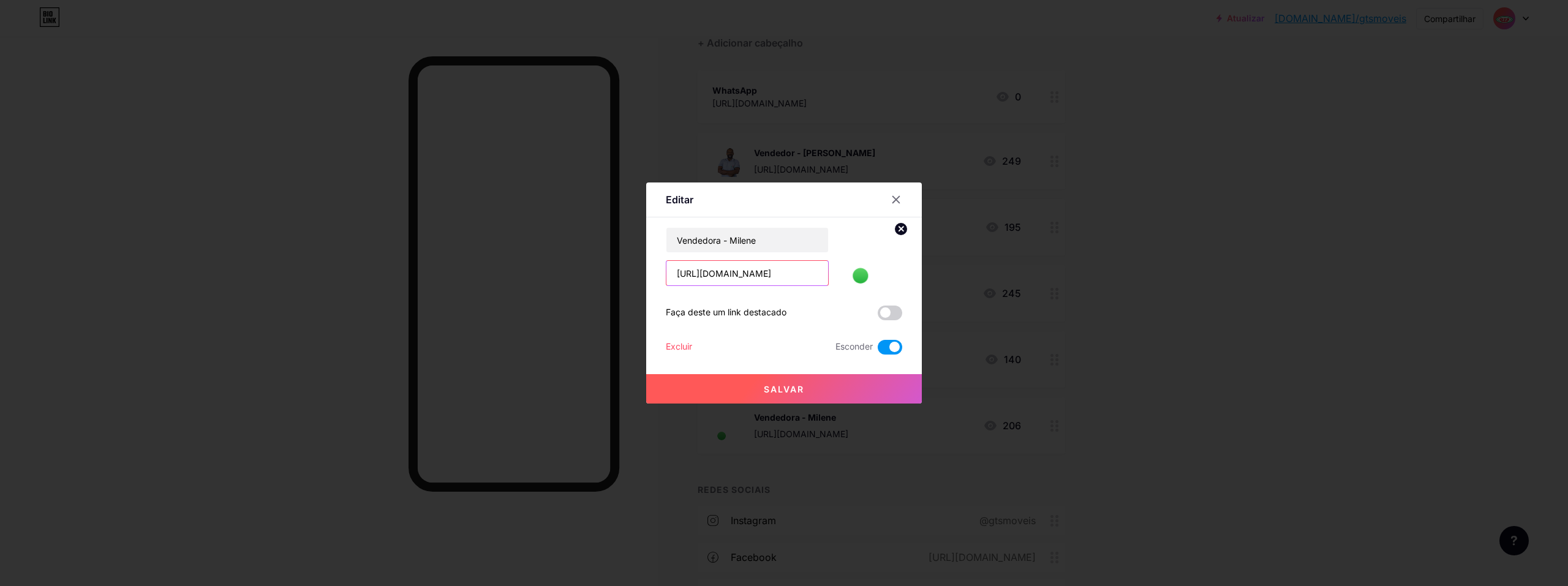
drag, startPoint x: 748, startPoint y: 276, endPoint x: 487, endPoint y: 275, distance: 261.0
click at [487, 275] on div "Editar Contente YouTube Reproduza vídeos do YouTube sem sair da sua página. ADI…" at bounding box center [784, 293] width 1568 height 586
click at [729, 261] on input "[URL][DOMAIN_NAME]" at bounding box center [747, 273] width 162 height 24
type input "[URL][DOMAIN_NAME]"
click at [749, 230] on input "Vendedora - Milene" at bounding box center [747, 239] width 162 height 24
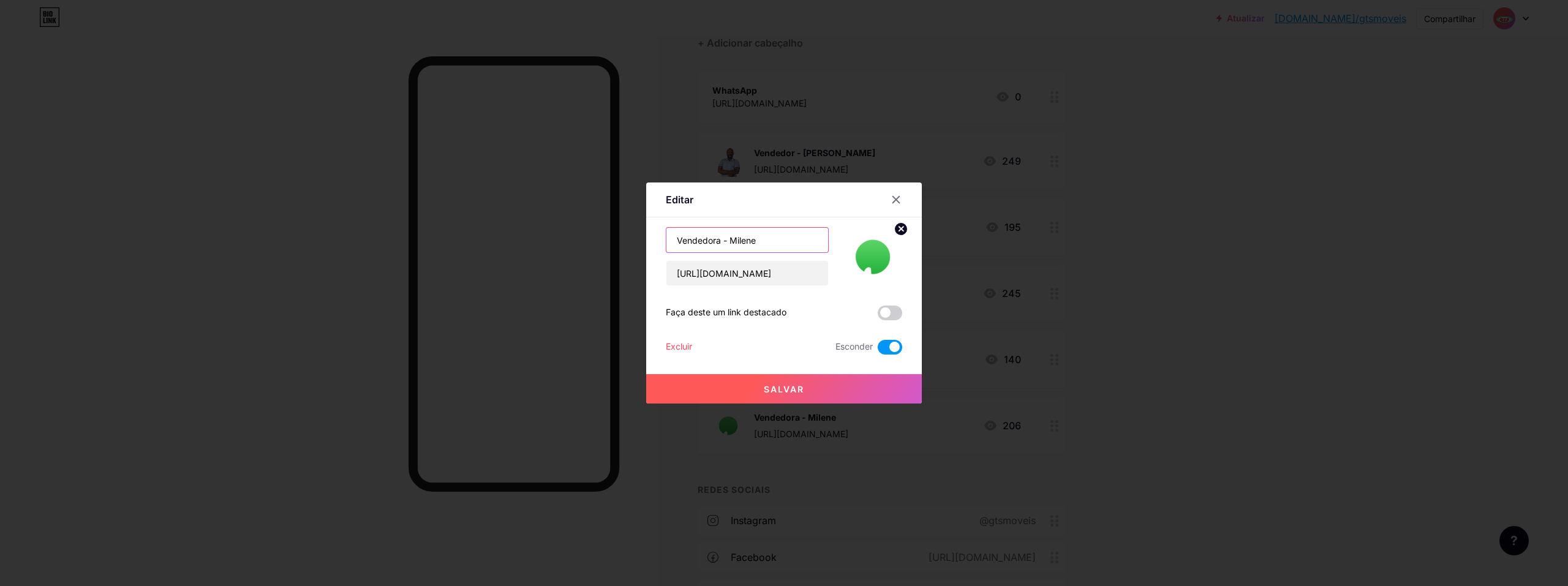
drag, startPoint x: 770, startPoint y: 243, endPoint x: 655, endPoint y: 237, distance: 115.2
click at [655, 237] on div "Editar Contente YouTube Reproduza vídeos do YouTube sem sair da sua página. ADI…" at bounding box center [784, 293] width 275 height 221
type input "WhatsApp"
click at [768, 390] on font "Salvar" at bounding box center [784, 389] width 41 height 10
click at [775, 351] on span at bounding box center [890, 347] width 24 height 15
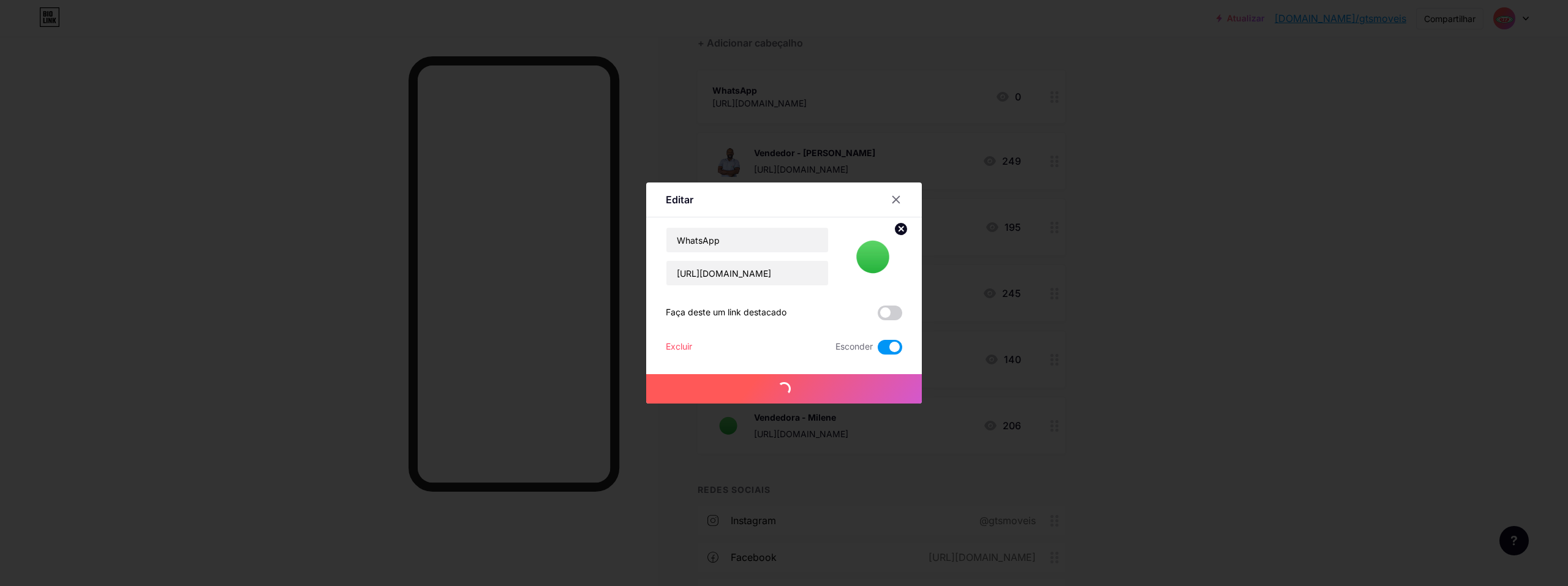
click at [775, 351] on input "checkbox" at bounding box center [878, 351] width 0 height 0
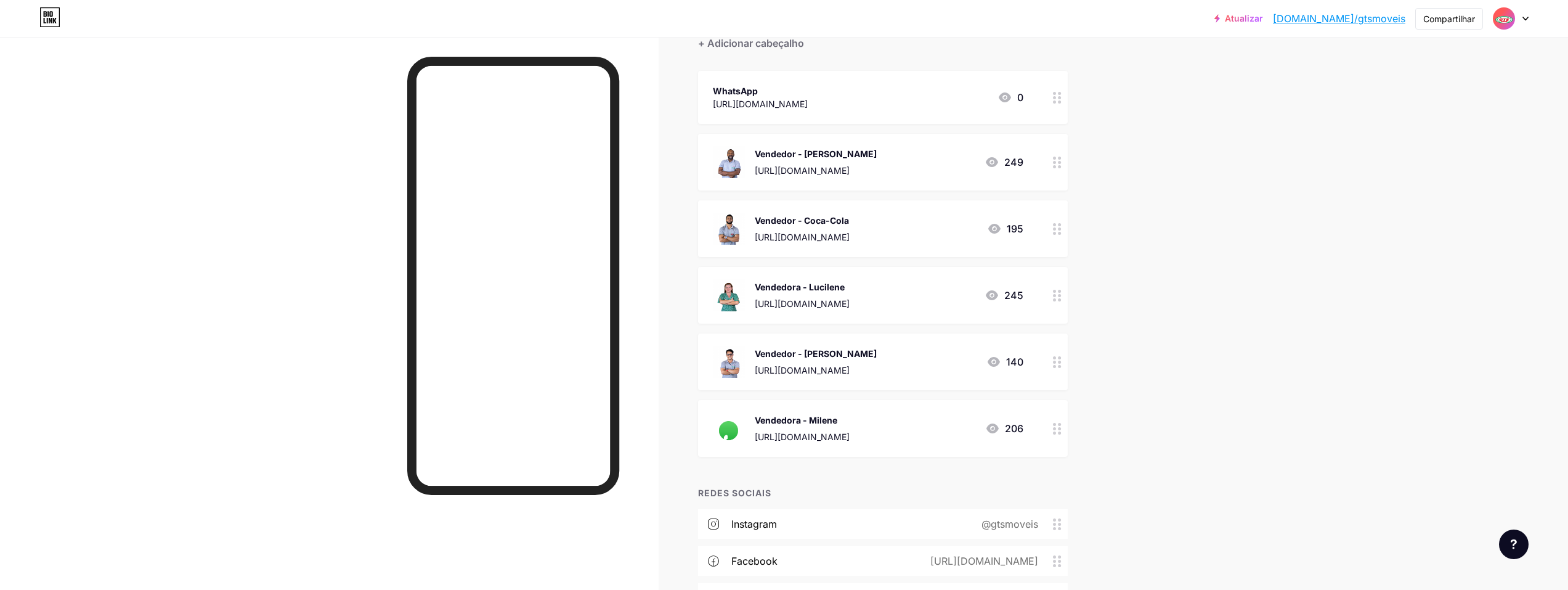
click at [779, 425] on icon at bounding box center [1057, 429] width 9 height 12
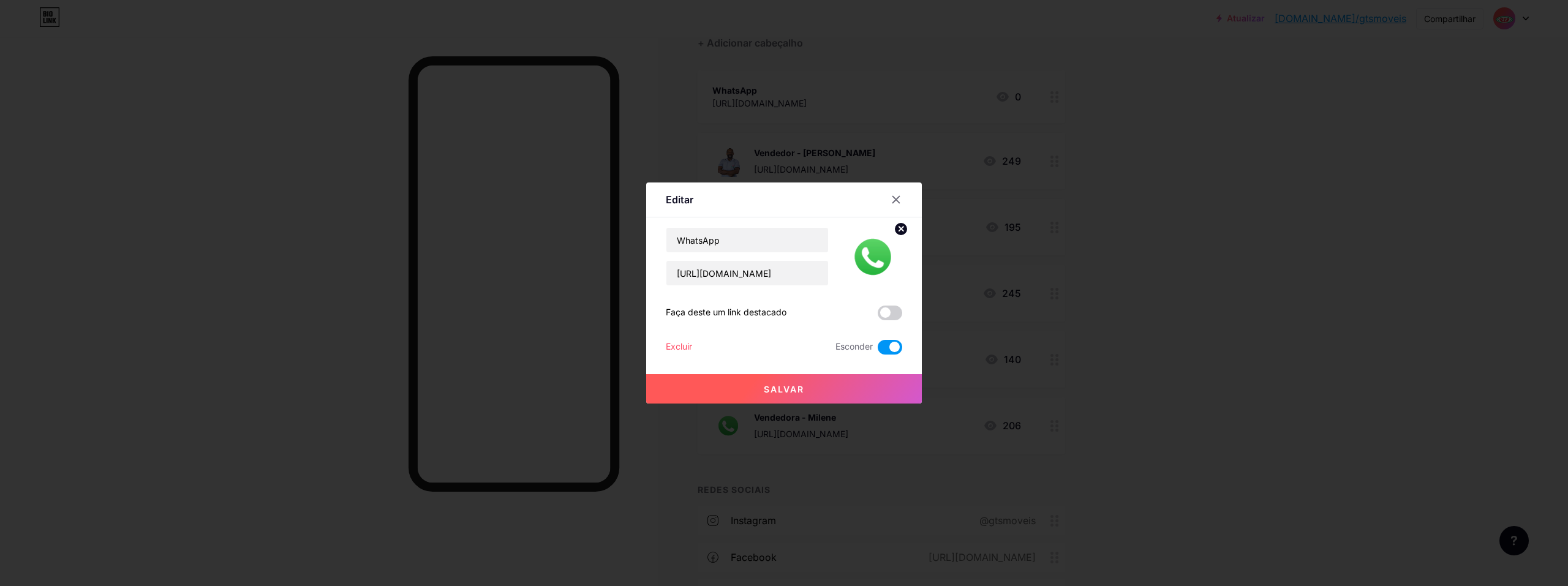
click at [775, 350] on span at bounding box center [890, 347] width 24 height 15
click at [775, 351] on input "checkbox" at bounding box center [878, 351] width 0 height 0
click at [775, 386] on button "Salvar" at bounding box center [784, 389] width 275 height 30
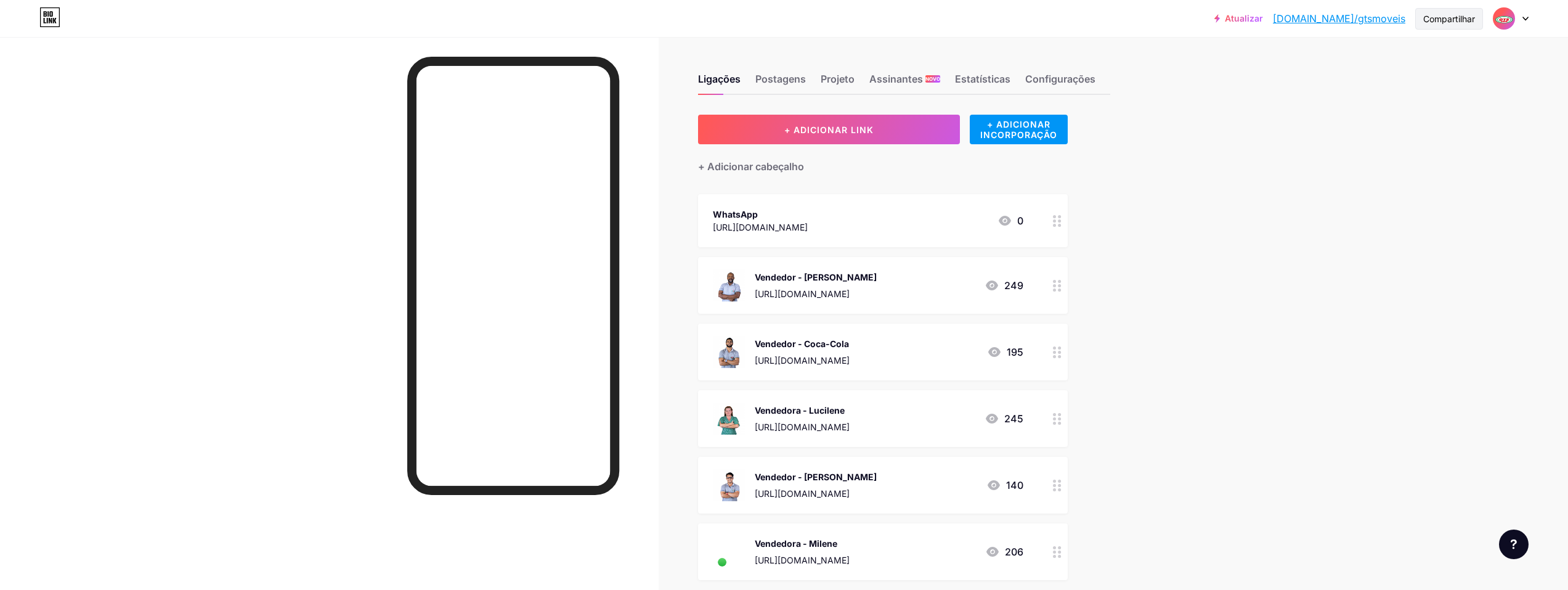
click at [779, 27] on div "Compartilhar" at bounding box center [1449, 18] width 68 height 21
click at [779, 61] on font "Copiar link" at bounding box center [1364, 63] width 53 height 12
click at [779, 69] on font "Copiar link" at bounding box center [1364, 63] width 53 height 12
